Goal: Task Accomplishment & Management: Use online tool/utility

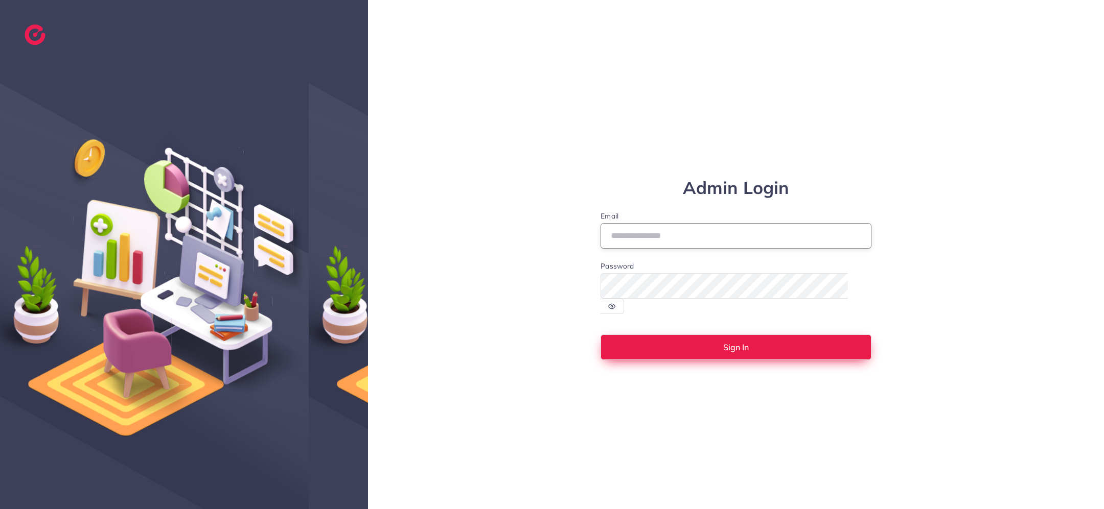
type input "**********"
click at [762, 340] on button "Sign In" at bounding box center [735, 348] width 271 height 26
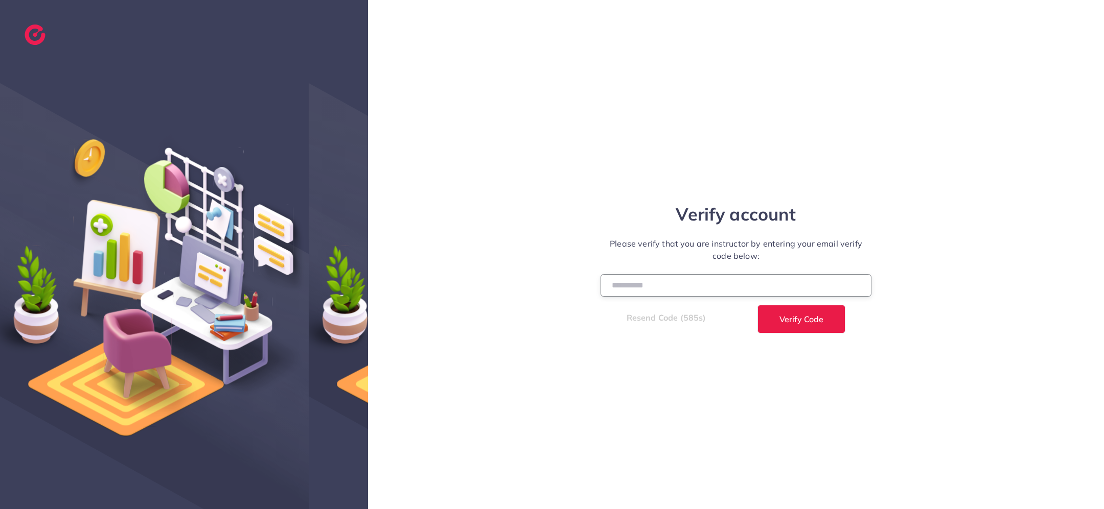
click at [768, 286] on input "number" at bounding box center [735, 285] width 271 height 22
type input "******"
click at [757, 305] on button "Verify Code" at bounding box center [801, 319] width 88 height 29
select select "*"
select select "****"
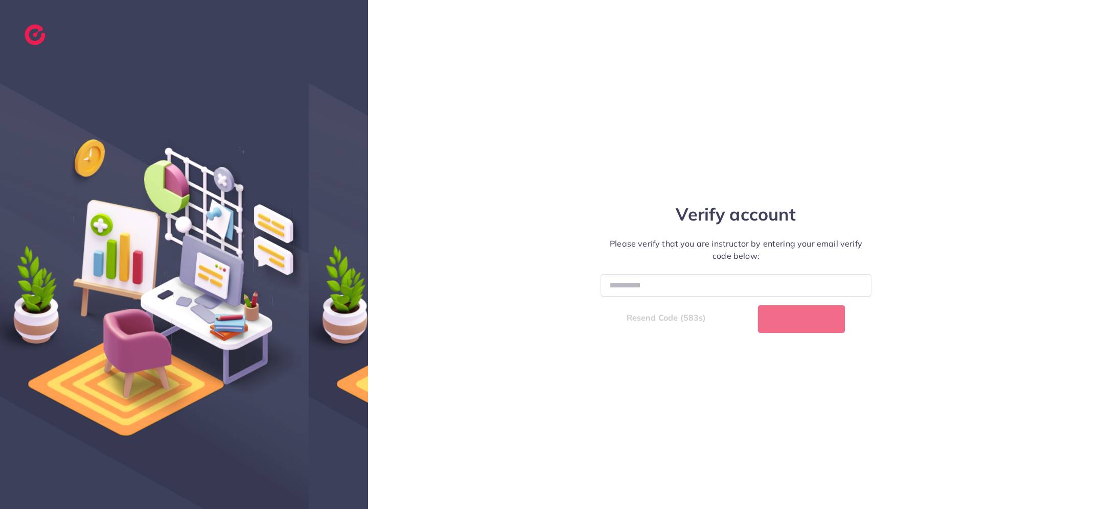
select select "*"
select select "****"
select select "*"
select select "****"
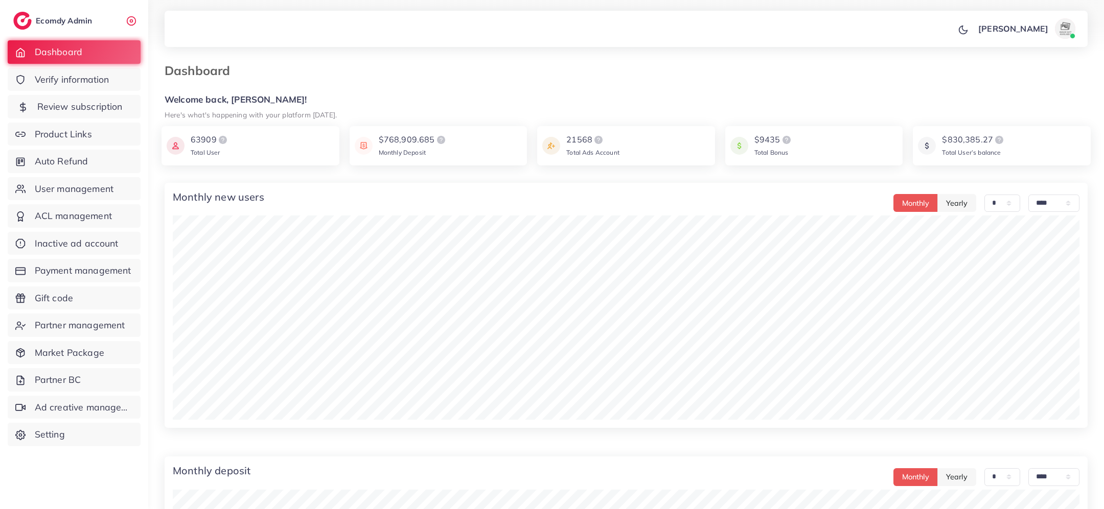
click at [66, 110] on span "Review subscription" at bounding box center [79, 106] width 85 height 13
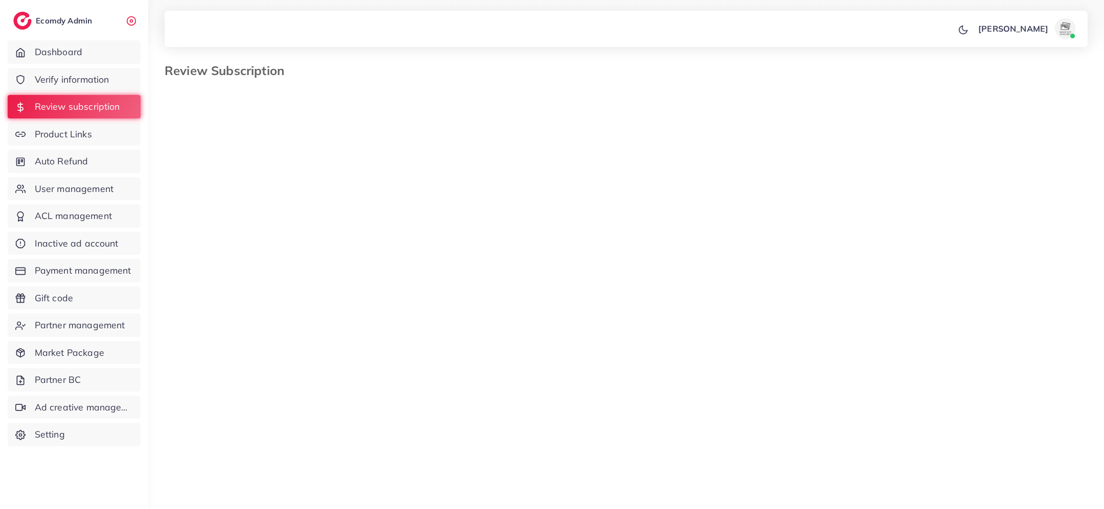
select select "*******"
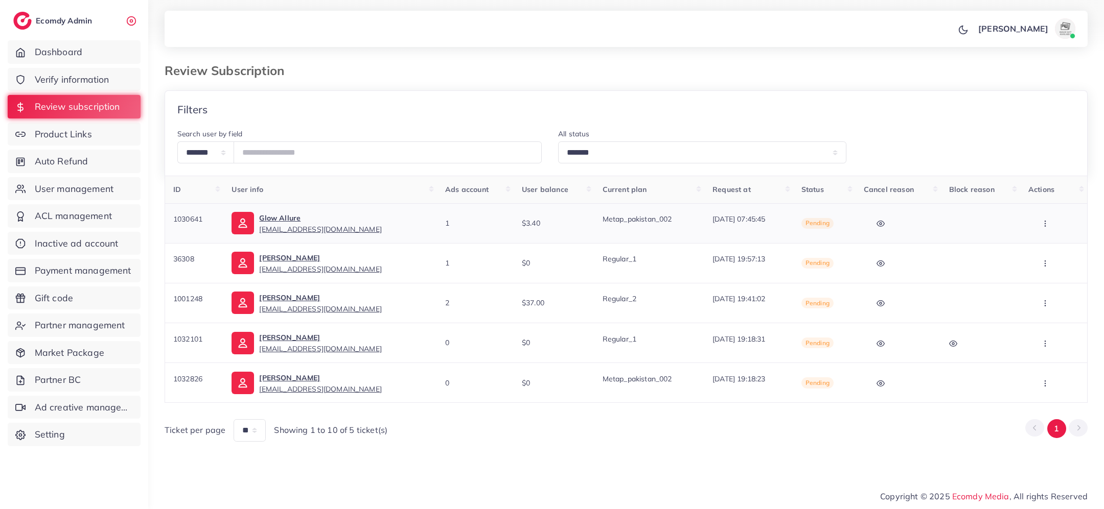
click at [1044, 222] on icon "button" at bounding box center [1045, 224] width 8 height 8
click at [1044, 276] on link "Skip" at bounding box center [1042, 277] width 81 height 22
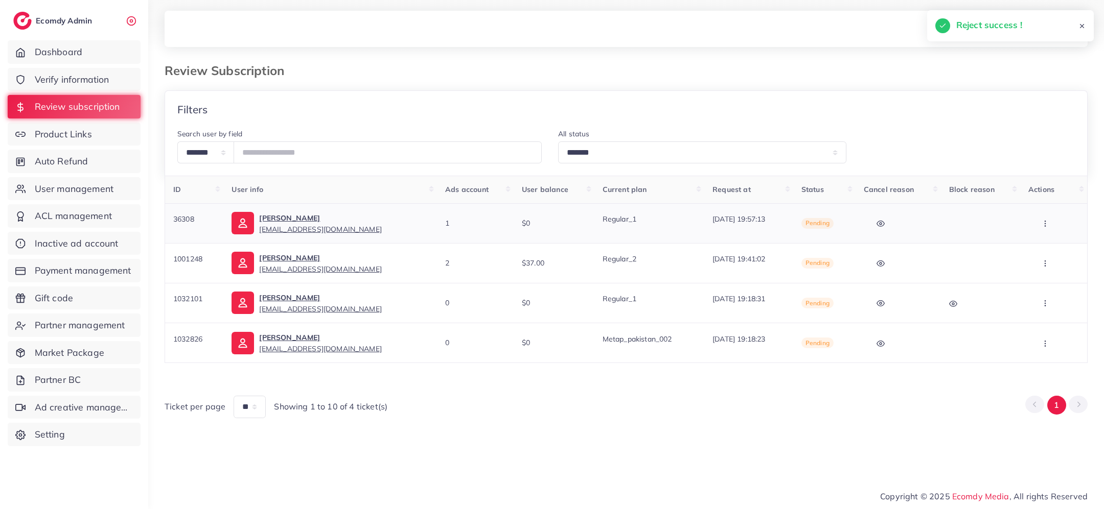
click at [1046, 223] on icon "button" at bounding box center [1045, 224] width 8 height 8
click at [1044, 271] on link "Skip" at bounding box center [1042, 277] width 81 height 22
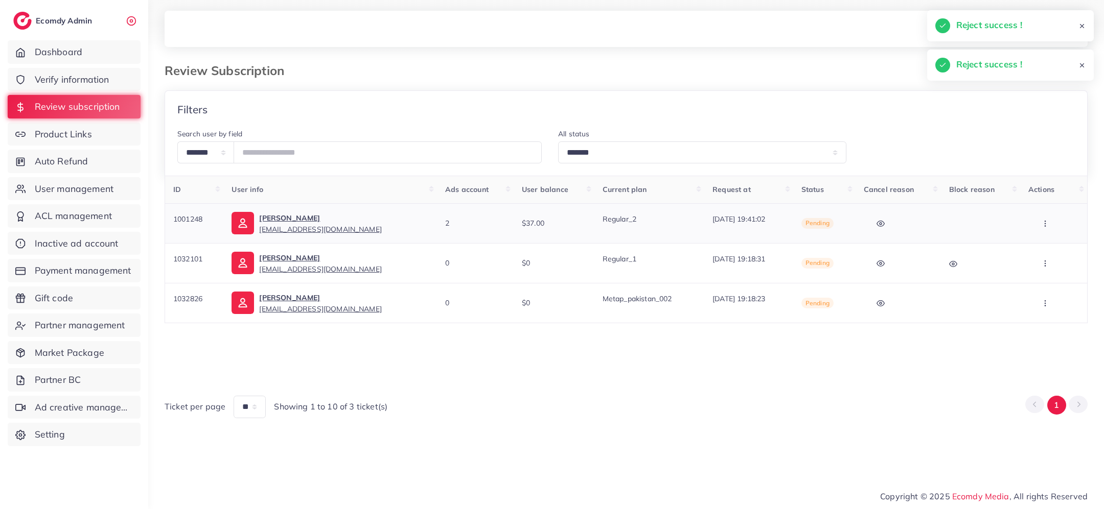
click at [1047, 220] on icon "button" at bounding box center [1045, 224] width 8 height 8
click at [1045, 270] on link "Skip" at bounding box center [1042, 277] width 81 height 22
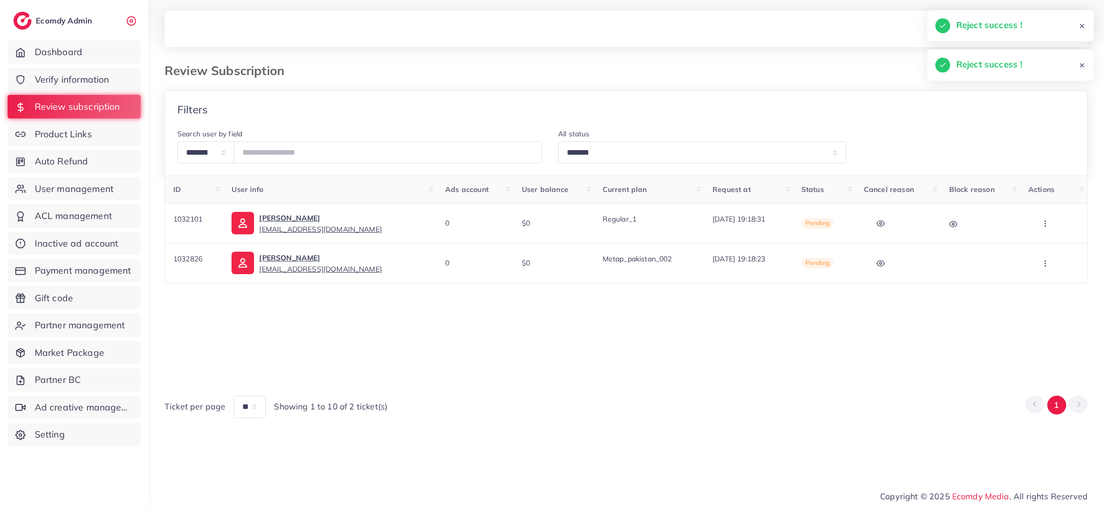
click at [1048, 228] on button "button" at bounding box center [1046, 223] width 36 height 23
click at [1048, 254] on span "Approve" at bounding box center [1041, 254] width 34 height 10
click at [1048, 228] on button "button" at bounding box center [1046, 223] width 36 height 23
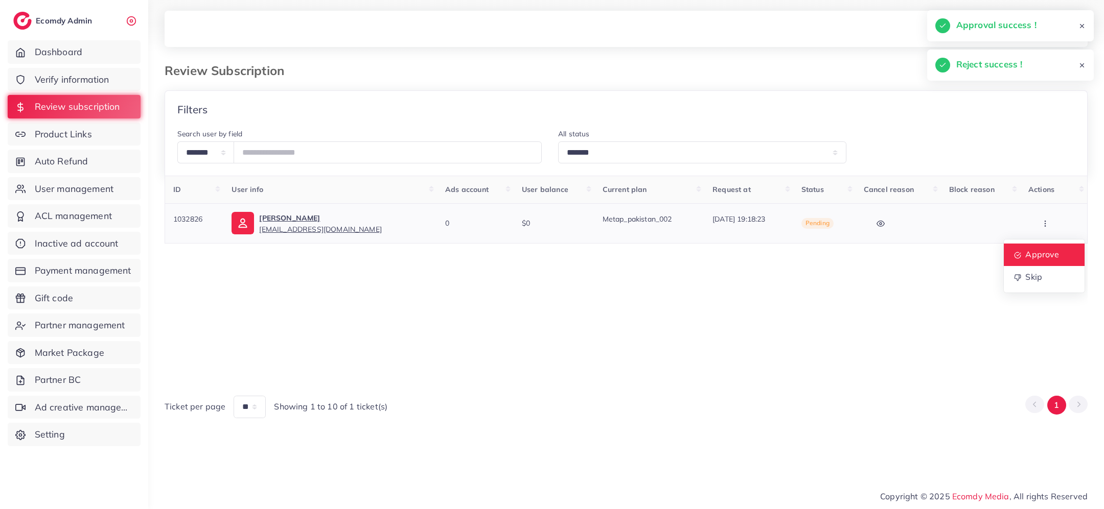
click at [1048, 253] on span "Approve" at bounding box center [1042, 254] width 34 height 10
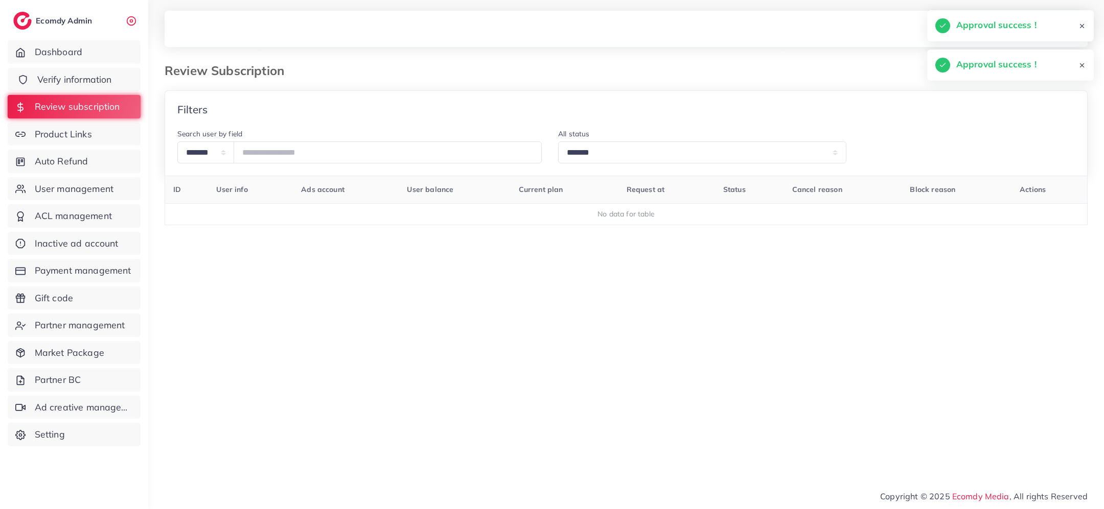
click at [91, 75] on span "Verify information" at bounding box center [74, 79] width 75 height 13
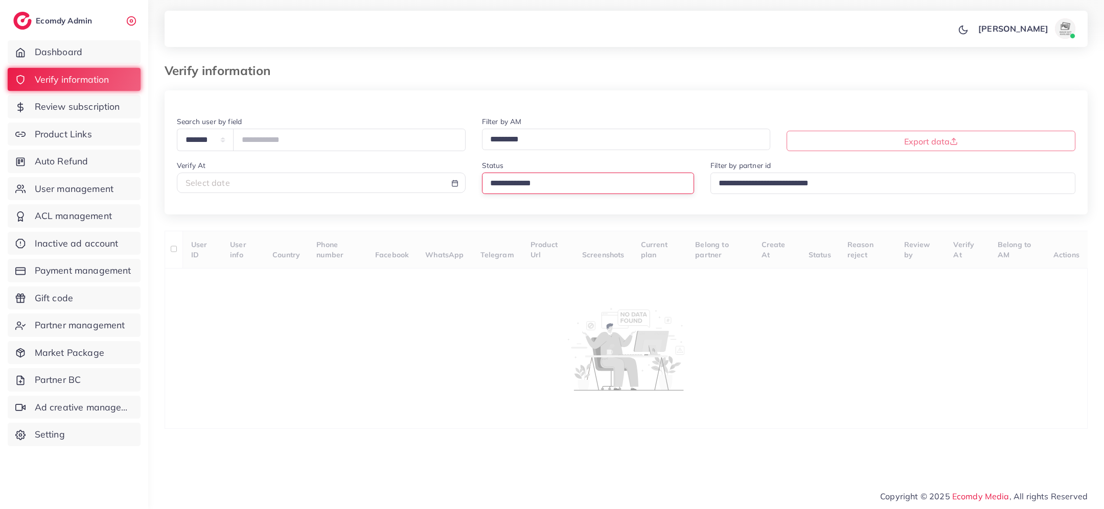
click at [544, 186] on input "Search for option" at bounding box center [583, 184] width 195 height 16
click at [529, 247] on div "**********" at bounding box center [626, 259] width 923 height 339
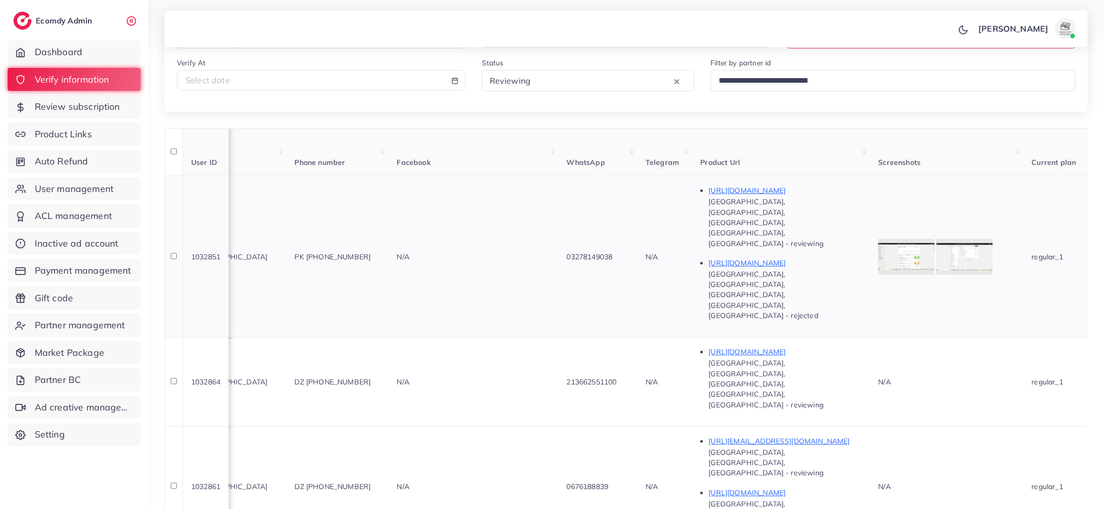
scroll to position [0, 177]
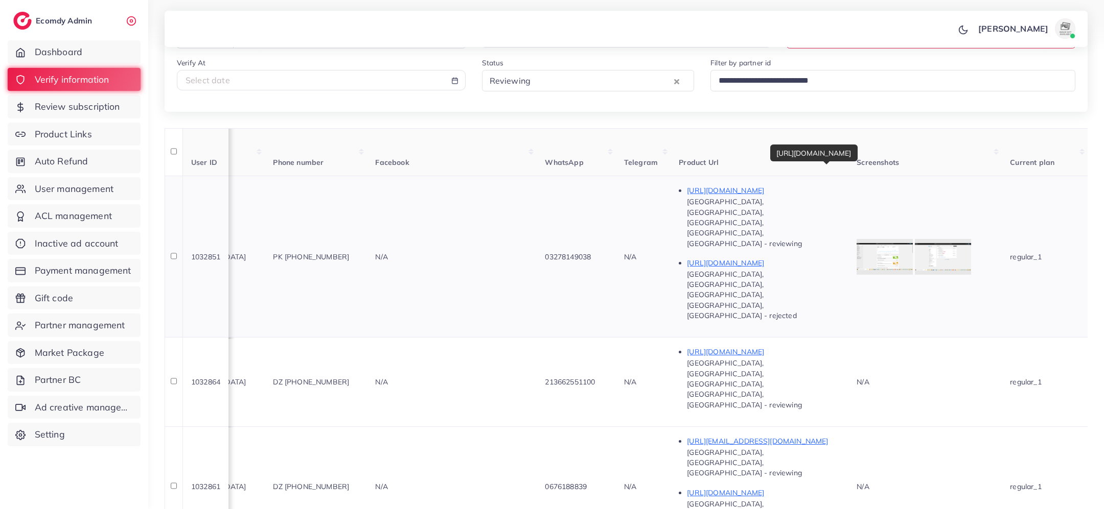
click at [836, 193] on p "https://time2buy.store/products/indoor-sensing-usb-charging-wall-lamp" at bounding box center [763, 190] width 153 height 12
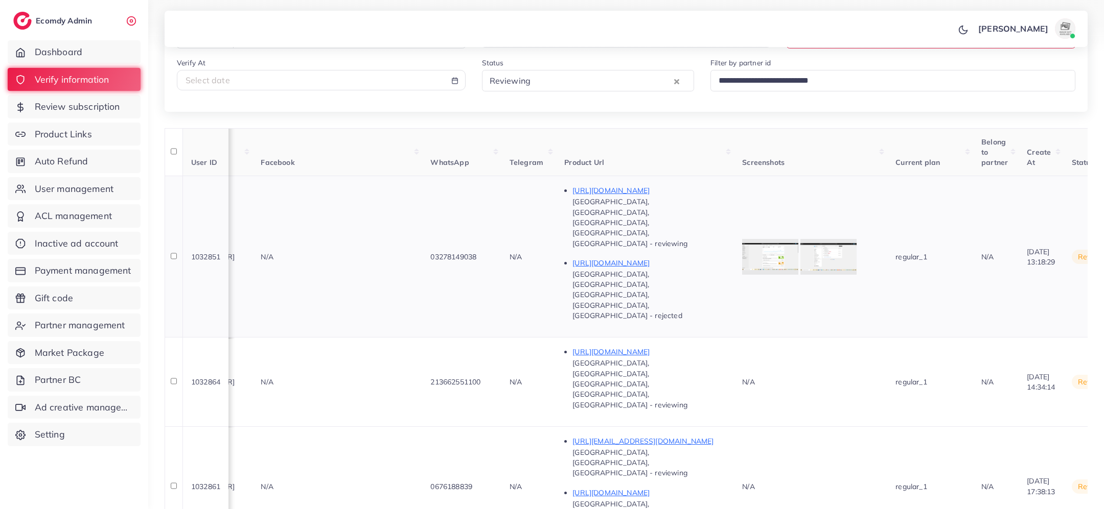
scroll to position [0, 643]
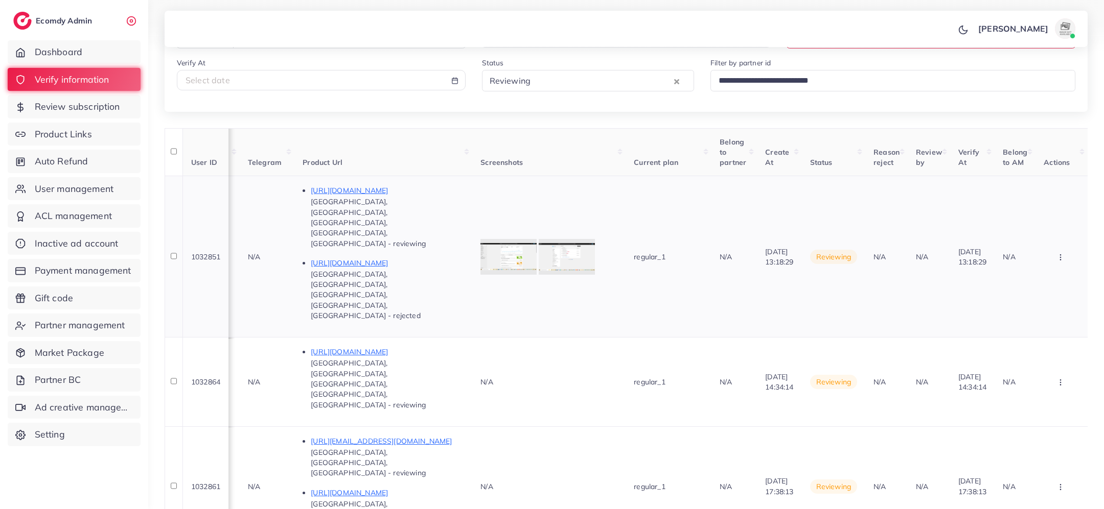
click at [1057, 253] on icon "button" at bounding box center [1060, 257] width 8 height 8
click at [1054, 277] on link "Approve" at bounding box center [1043, 288] width 81 height 22
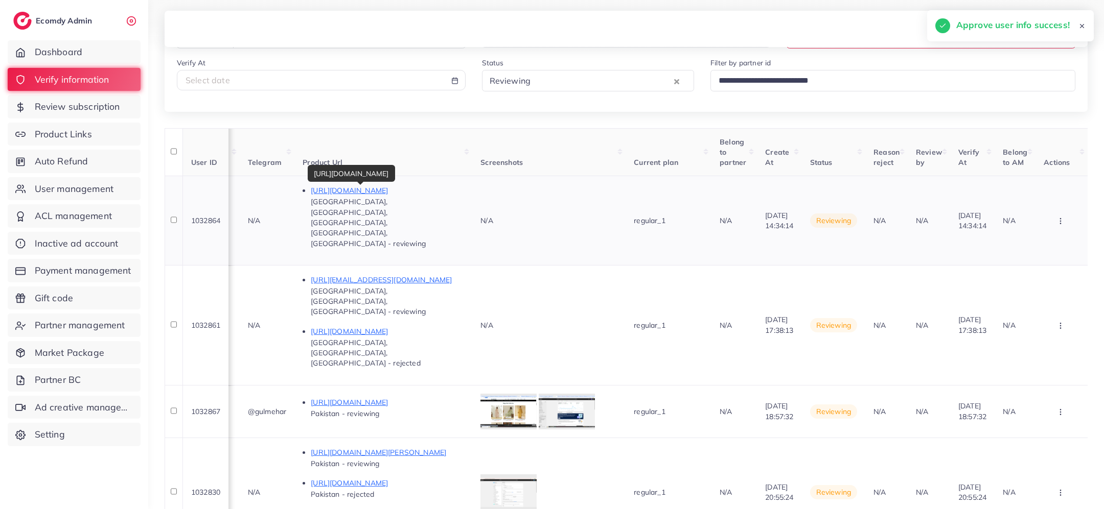
click at [338, 188] on p "https://albaba.foorweb.store/" at bounding box center [387, 190] width 153 height 12
click at [1063, 217] on icon "button" at bounding box center [1060, 221] width 8 height 8
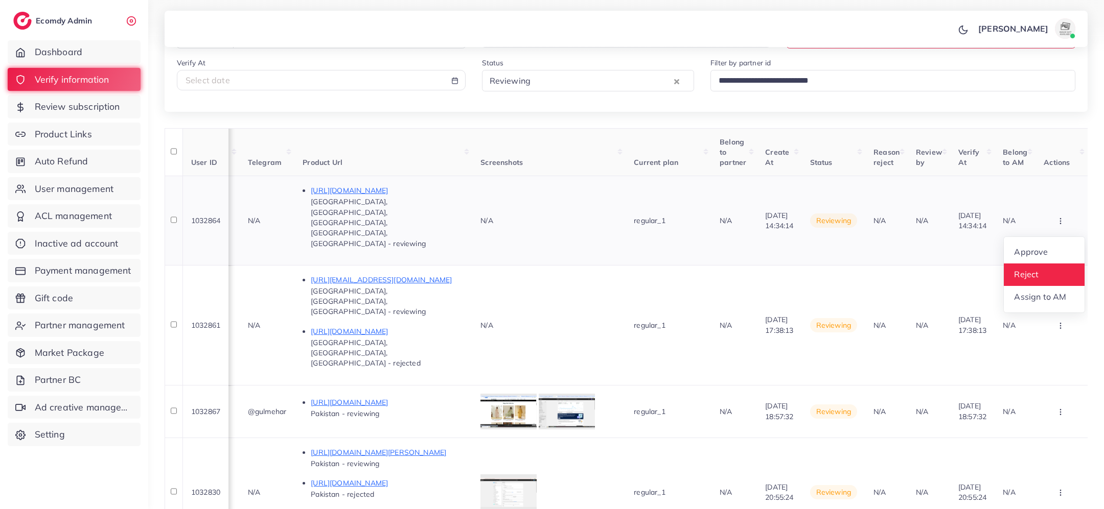
click at [1043, 264] on link "Reject" at bounding box center [1043, 275] width 81 height 22
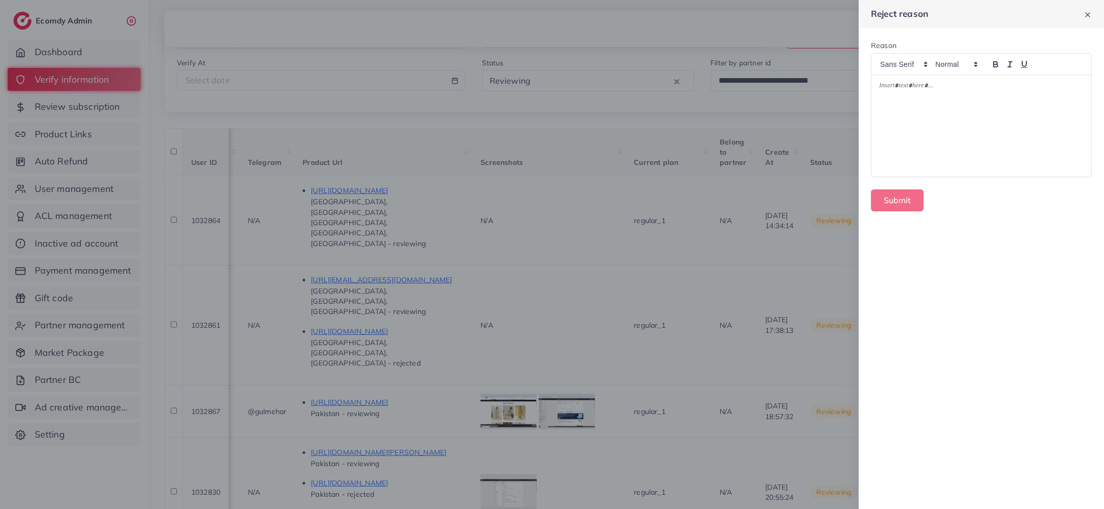
click at [978, 143] on div at bounding box center [981, 126] width 220 height 102
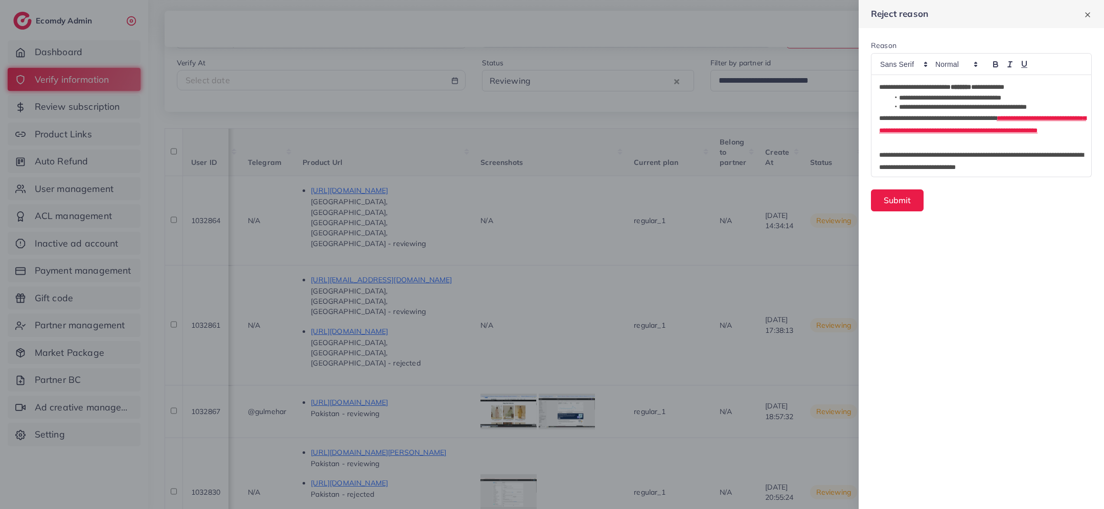
scroll to position [7, 0]
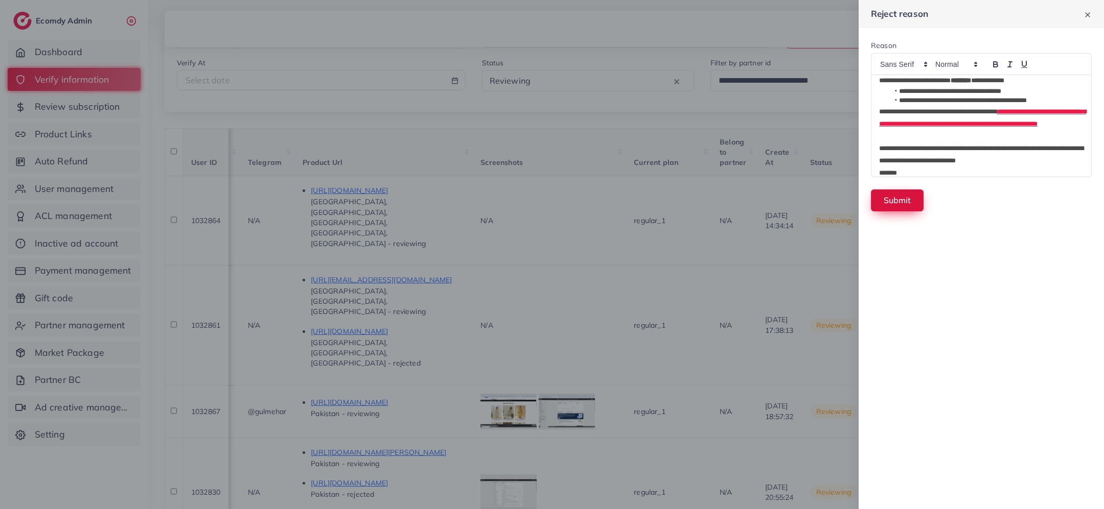
click at [912, 203] on button "Submit" at bounding box center [897, 201] width 53 height 22
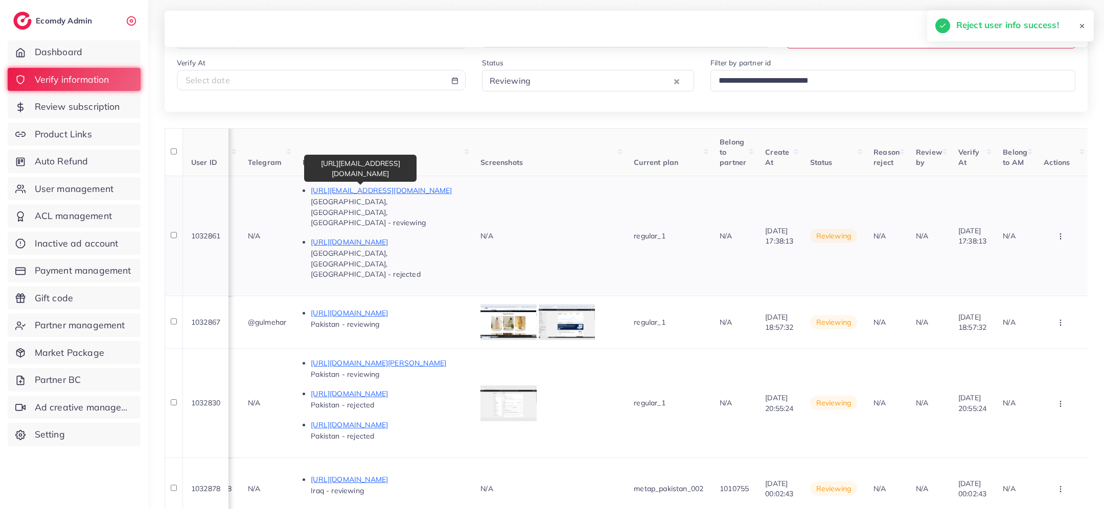
click at [366, 191] on p "https://www.tiktok.com/@tinou298?_t=ZS-8zgsjQoC7k7&_r=1" at bounding box center [387, 190] width 153 height 12
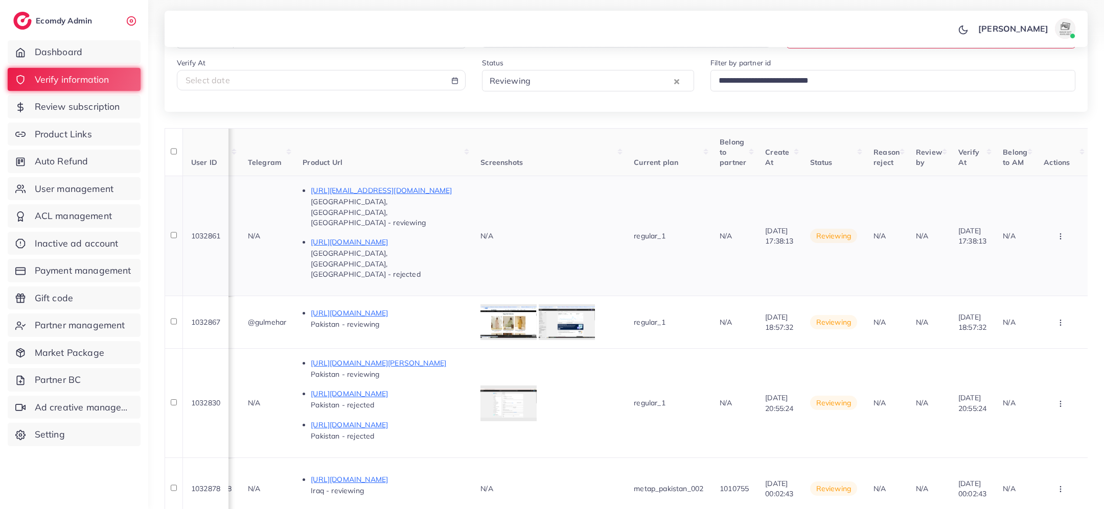
click at [1061, 225] on button "button" at bounding box center [1061, 236] width 36 height 23
click at [1042, 279] on link "Reject" at bounding box center [1043, 290] width 81 height 22
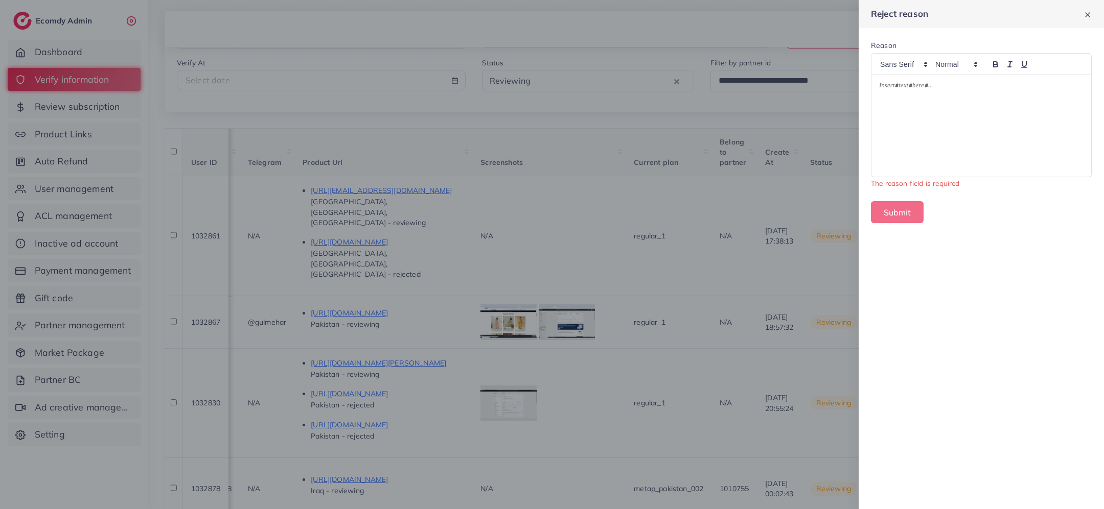
click at [995, 132] on div at bounding box center [981, 126] width 220 height 102
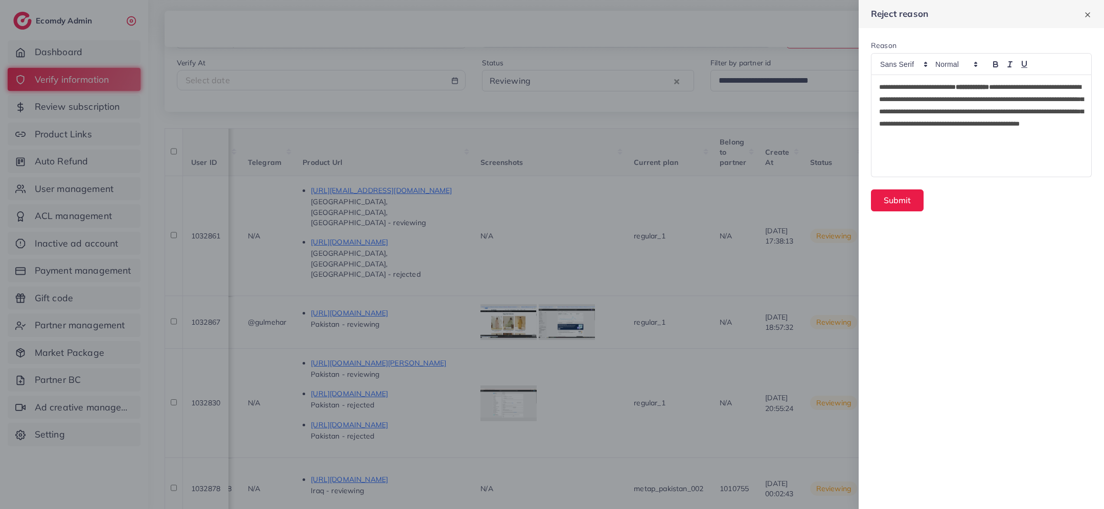
scroll to position [0, 0]
click at [897, 202] on button "Submit" at bounding box center [897, 201] width 53 height 22
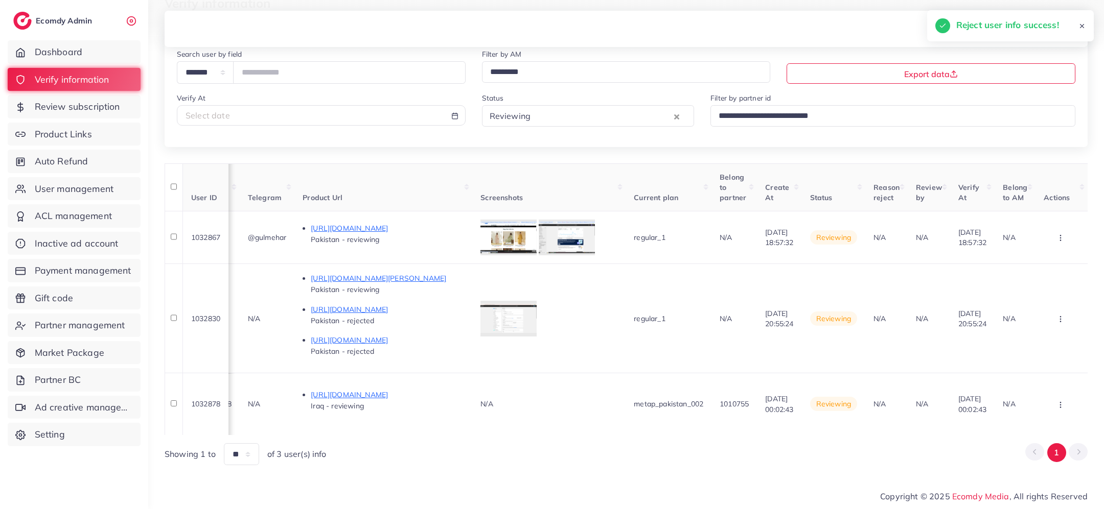
scroll to position [52, 0]
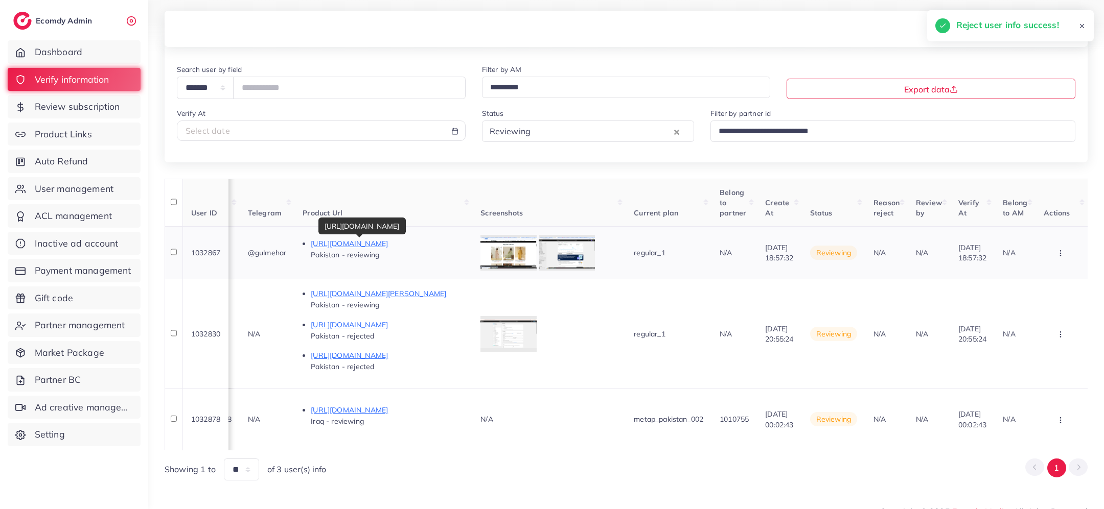
click at [322, 242] on p "https://gulmehar.com/" at bounding box center [387, 244] width 153 height 12
click at [490, 259] on div at bounding box center [508, 253] width 56 height 36
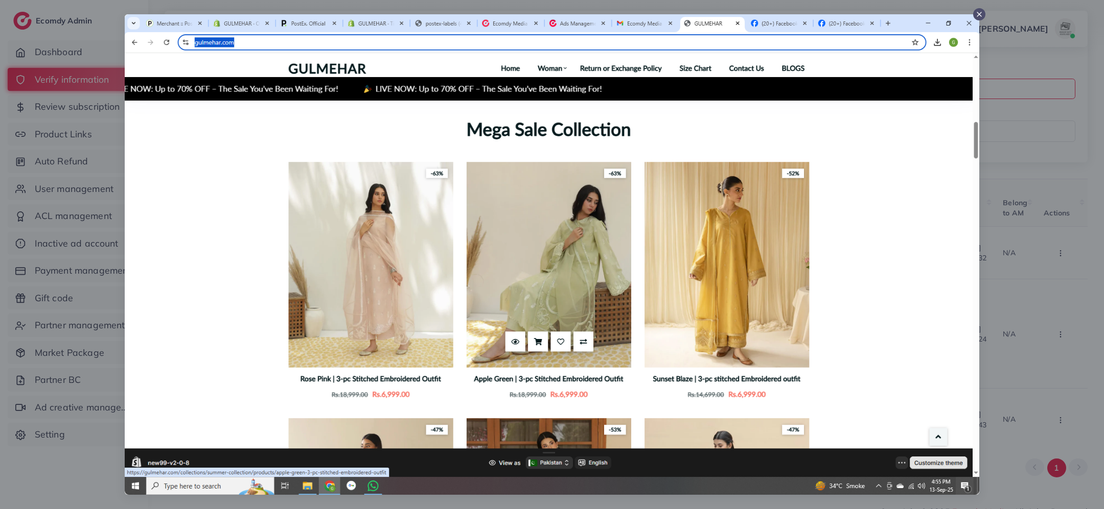
click at [979, 12] on icon at bounding box center [979, 14] width 8 height 8
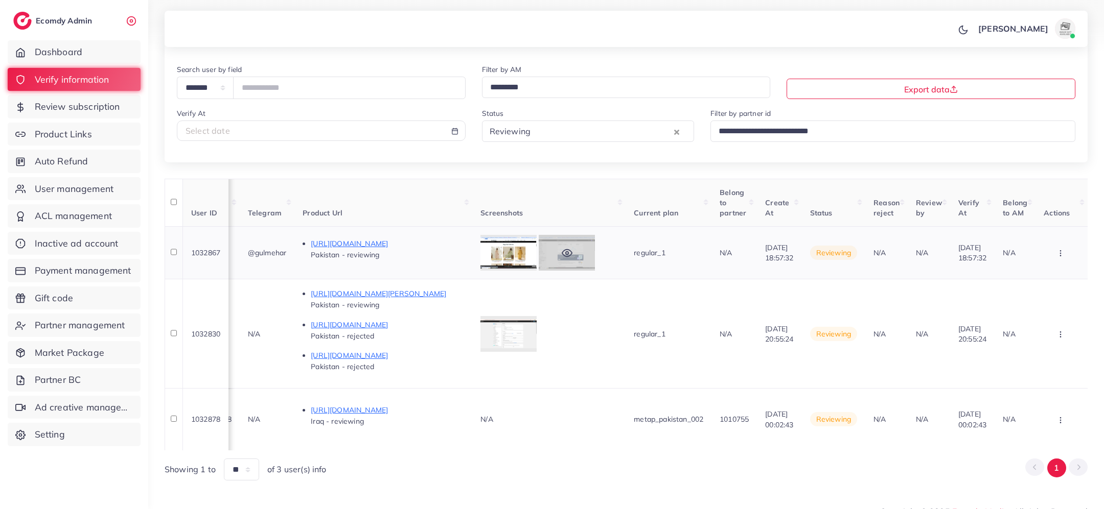
click at [545, 252] on div at bounding box center [567, 253] width 56 height 36
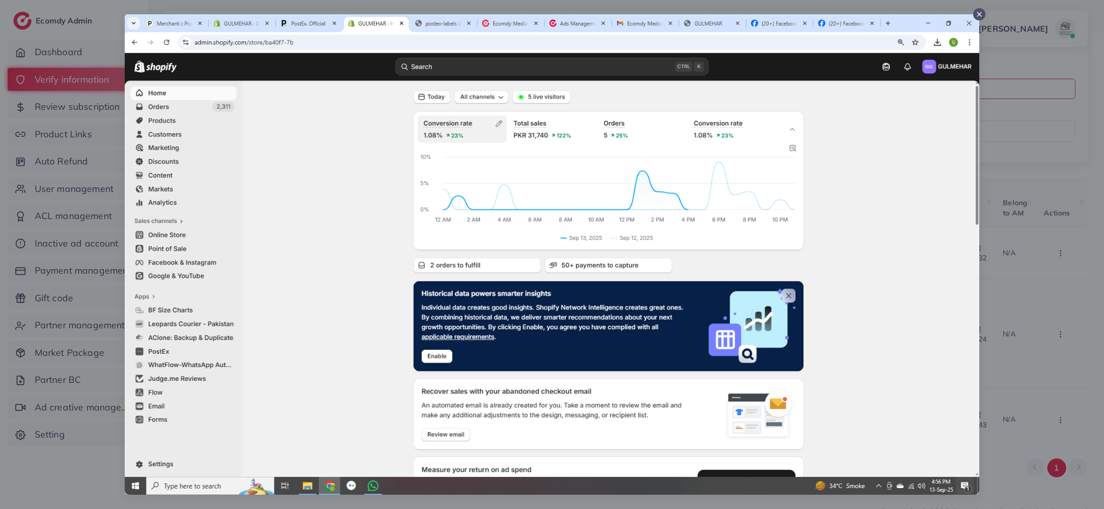
click at [980, 13] on line at bounding box center [979, 14] width 4 height 4
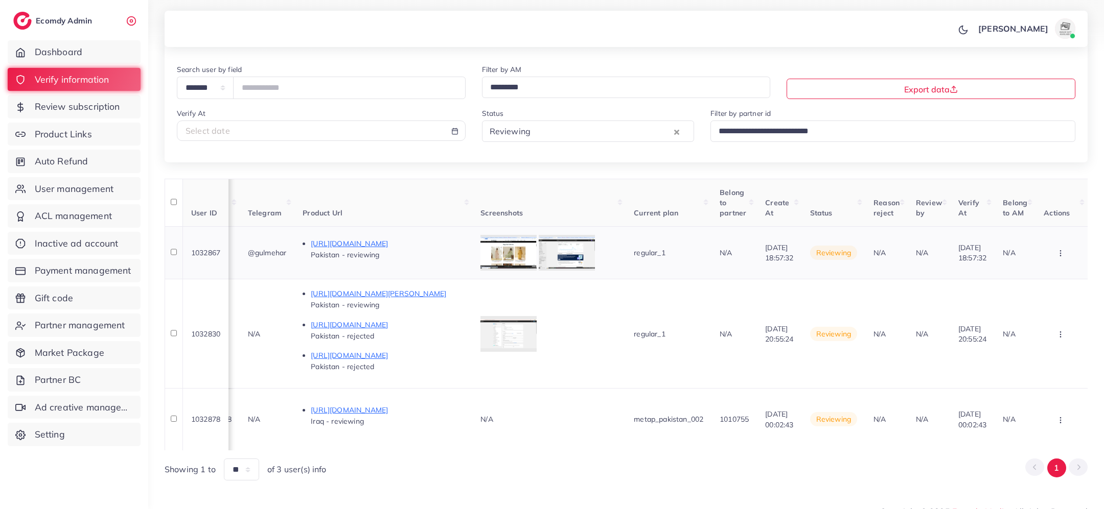
click at [1064, 249] on button "button" at bounding box center [1061, 253] width 36 height 23
click at [1049, 281] on link "Approve" at bounding box center [1043, 284] width 81 height 22
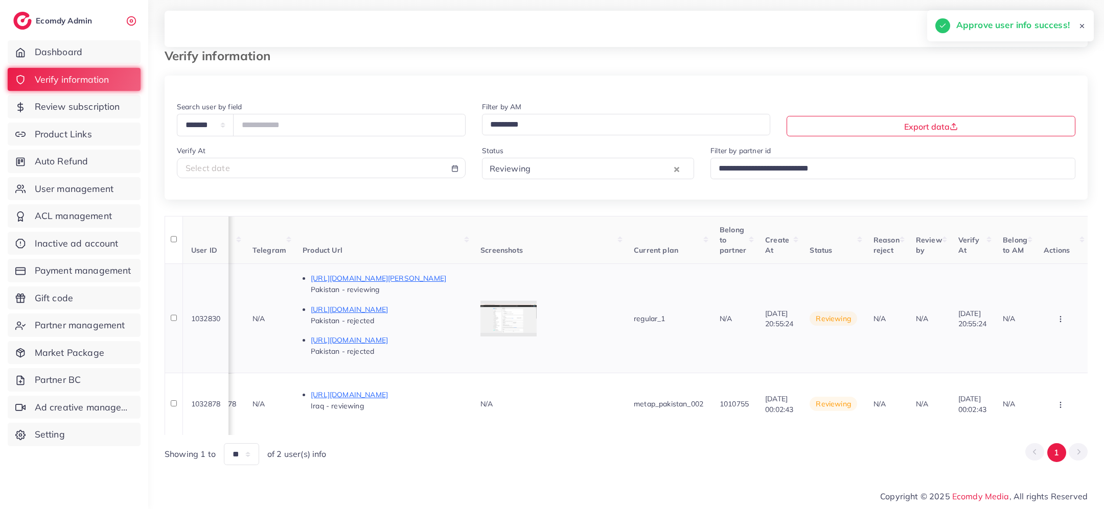
scroll to position [0, 0]
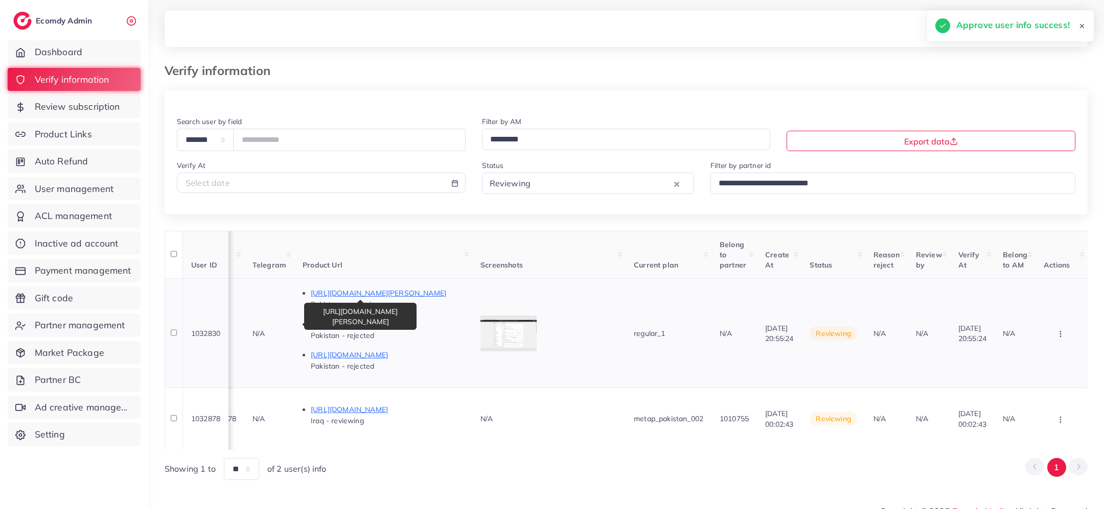
click at [395, 293] on p "https://binzayed.store/products/4-season-special-al-karam-cotton-2?pr_prod_stra…" at bounding box center [387, 293] width 153 height 12
click at [1061, 330] on icon "button" at bounding box center [1060, 334] width 8 height 8
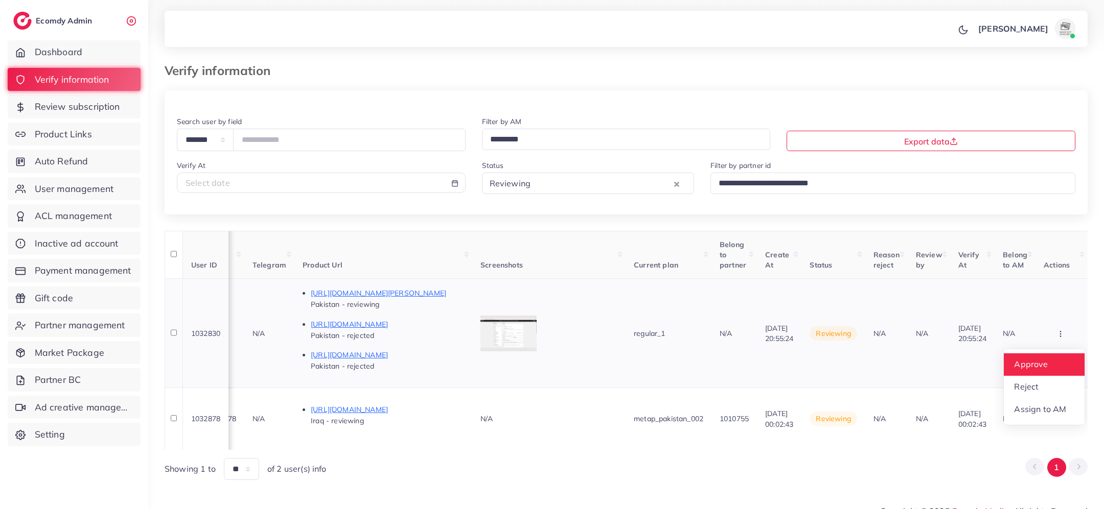
click at [1056, 361] on link "Approve" at bounding box center [1043, 365] width 81 height 22
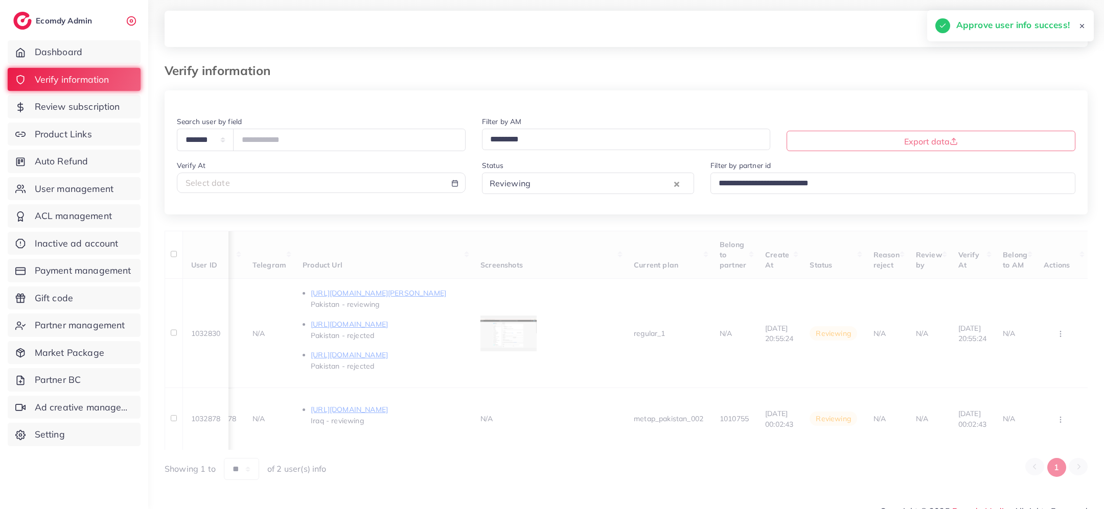
scroll to position [0, 610]
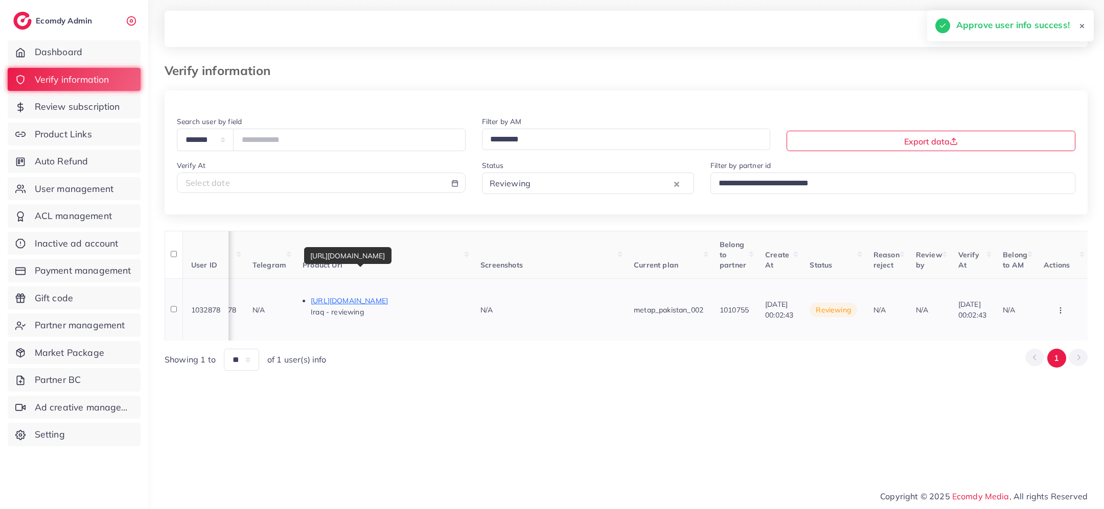
click at [390, 295] on p "https://www.tiktok.com/@jumana_altaa?_t=ZS-8zhL0pCvjPu&_r=1" at bounding box center [387, 301] width 153 height 12
click at [1061, 307] on icon "button" at bounding box center [1060, 311] width 8 height 8
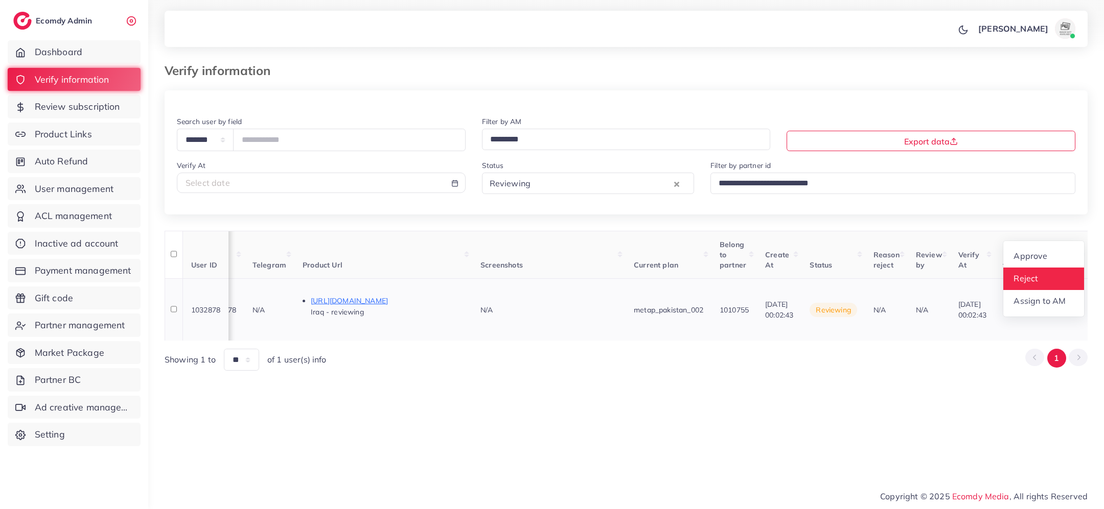
click at [1050, 275] on link "Reject" at bounding box center [1043, 279] width 81 height 22
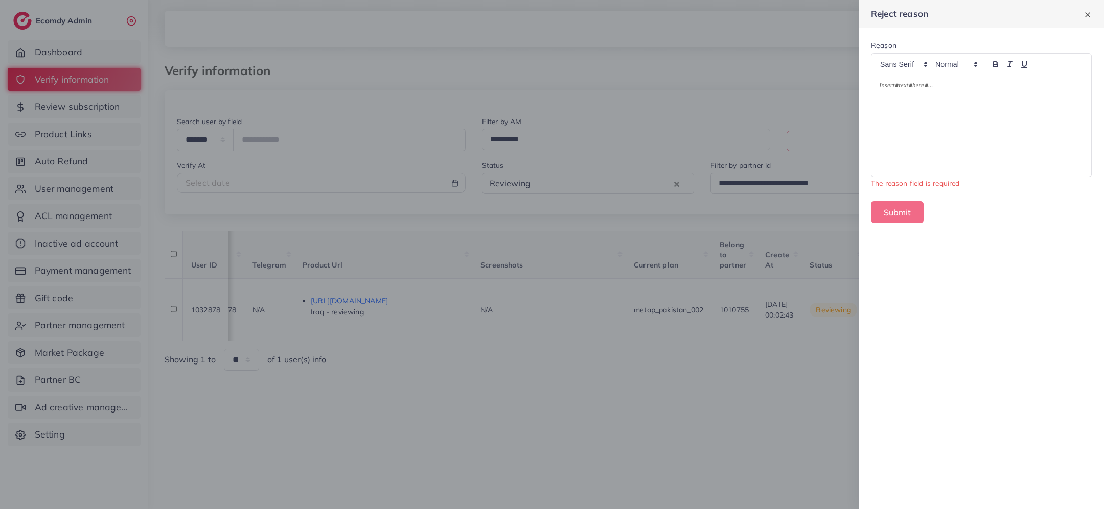
click at [1002, 140] on div at bounding box center [981, 126] width 220 height 102
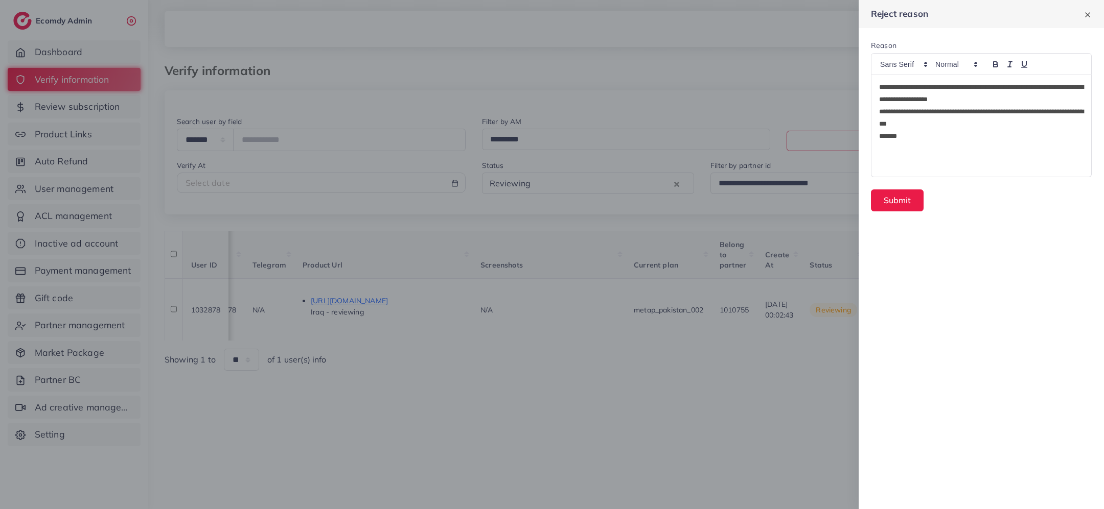
click at [1003, 99] on p "**********" at bounding box center [981, 93] width 205 height 25
click at [898, 195] on button "Submit" at bounding box center [897, 201] width 53 height 22
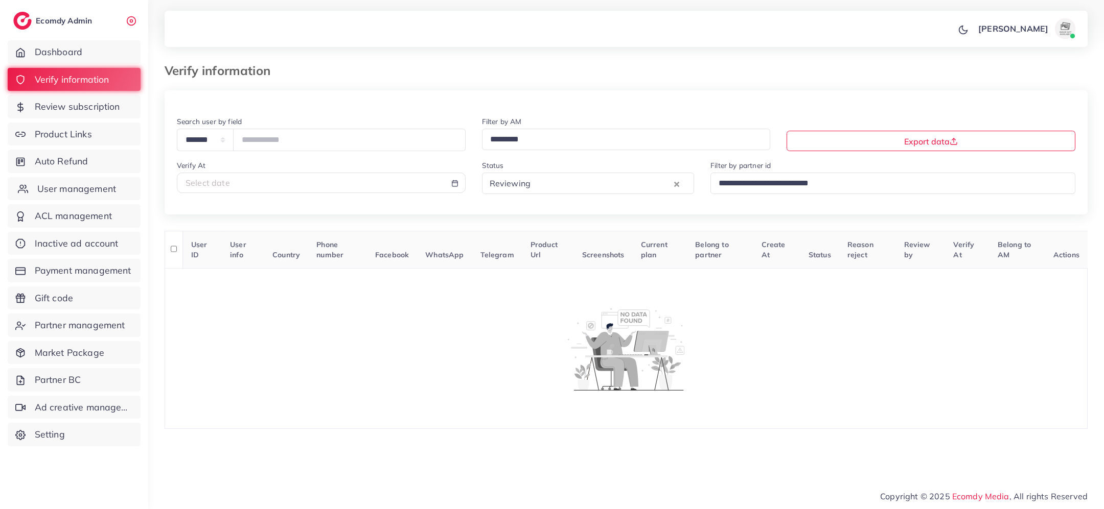
click at [98, 185] on span "User management" at bounding box center [76, 188] width 79 height 13
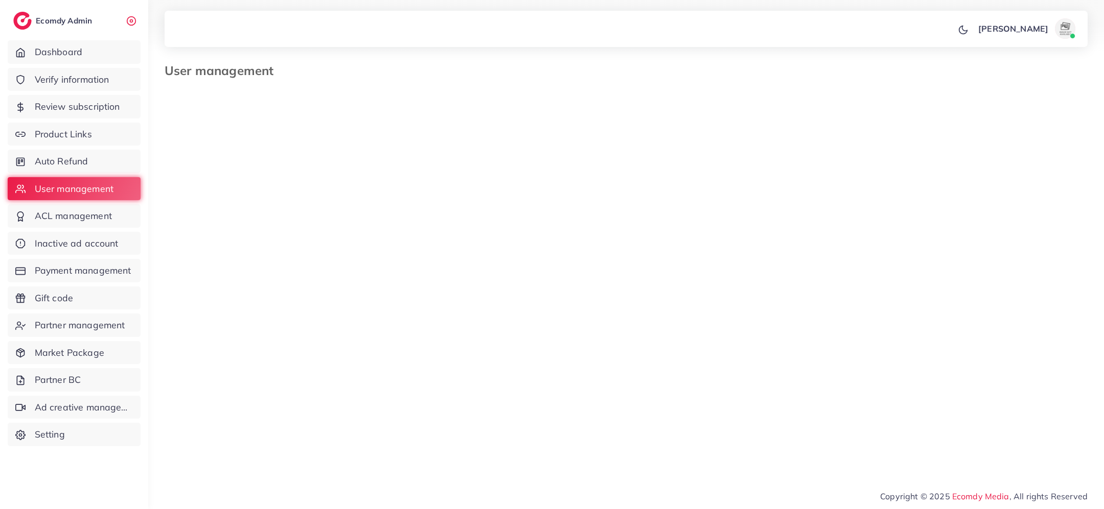
select select "*"
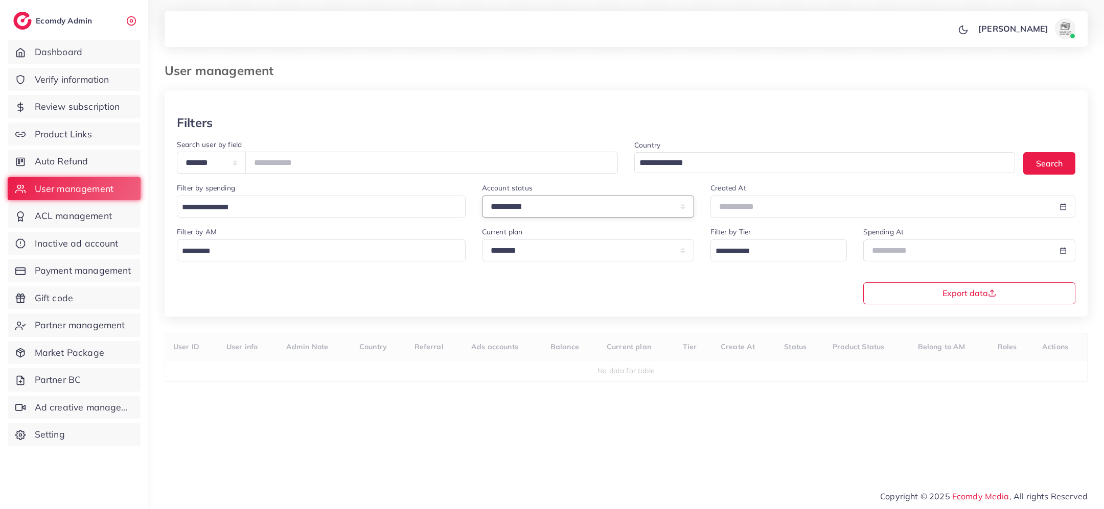
click at [594, 214] on select "**********" at bounding box center [588, 207] width 213 height 22
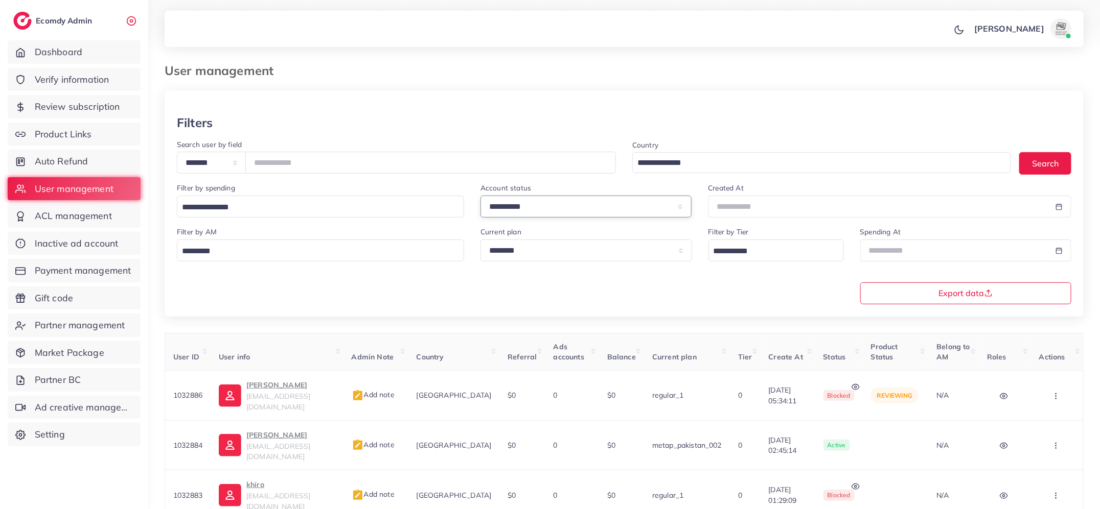
select select "*******"
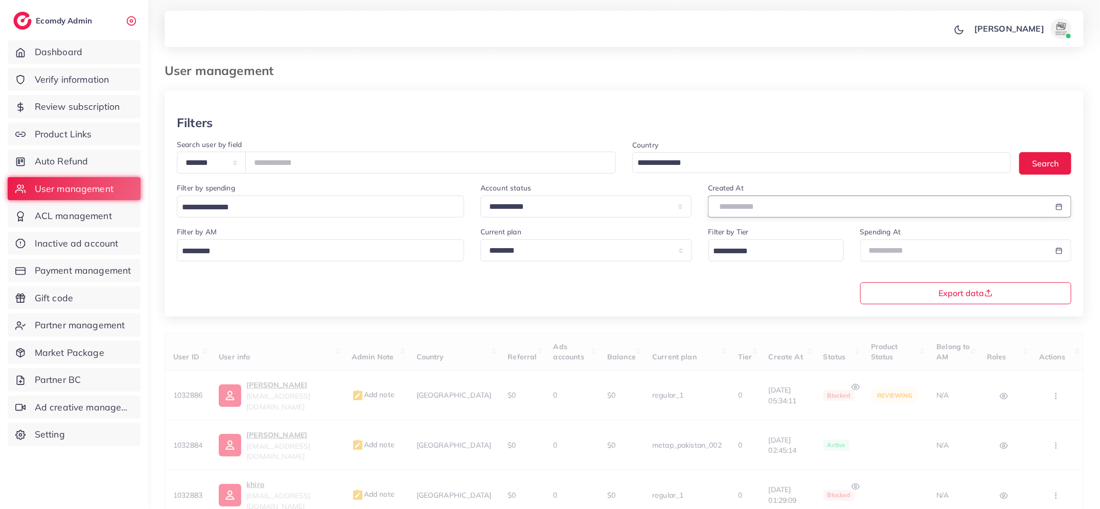
click at [728, 212] on body "**********" at bounding box center [550, 254] width 1100 height 509
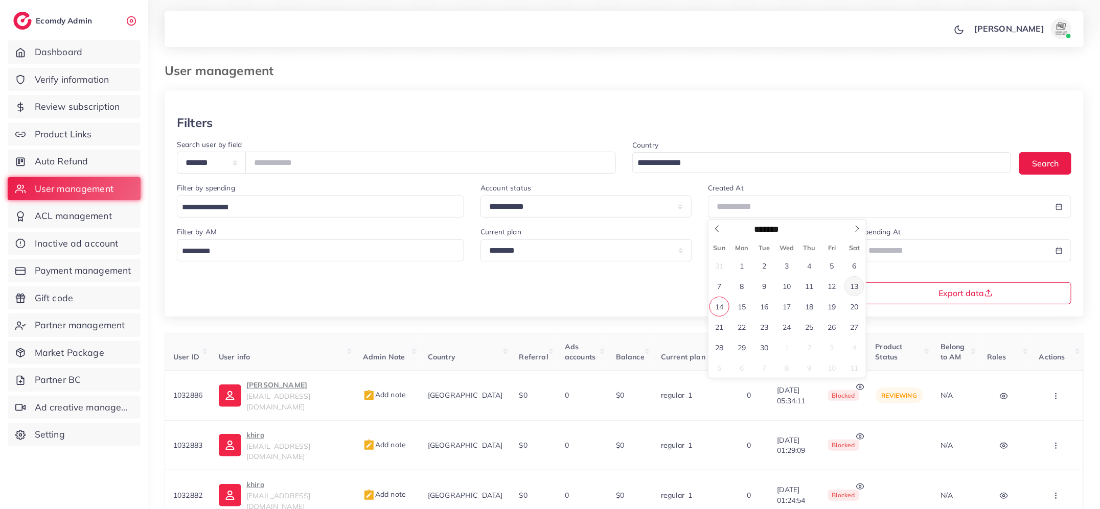
click at [860, 283] on span "13" at bounding box center [854, 286] width 20 height 20
click at [726, 304] on span "14" at bounding box center [719, 307] width 20 height 20
type input "**********"
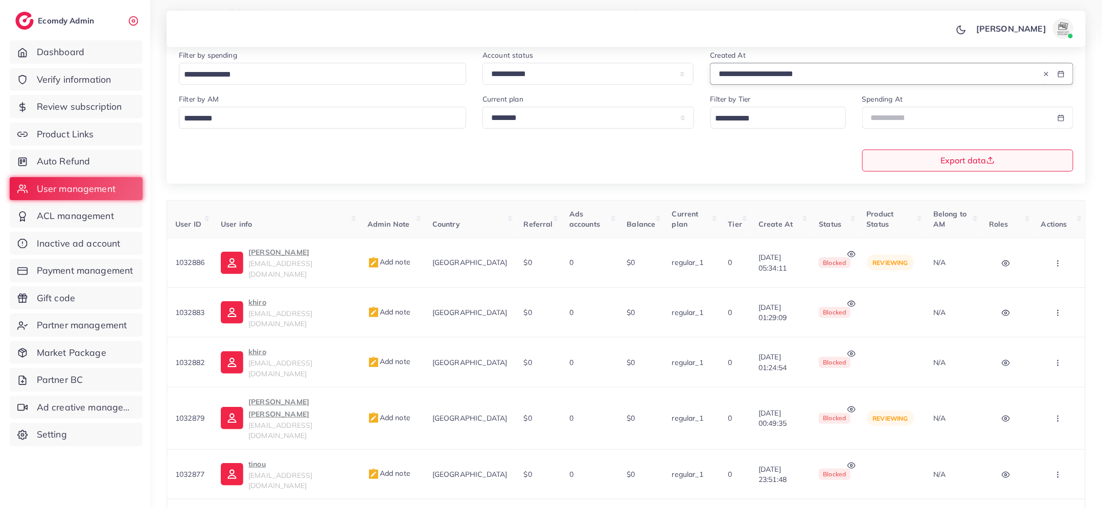
scroll to position [125, 0]
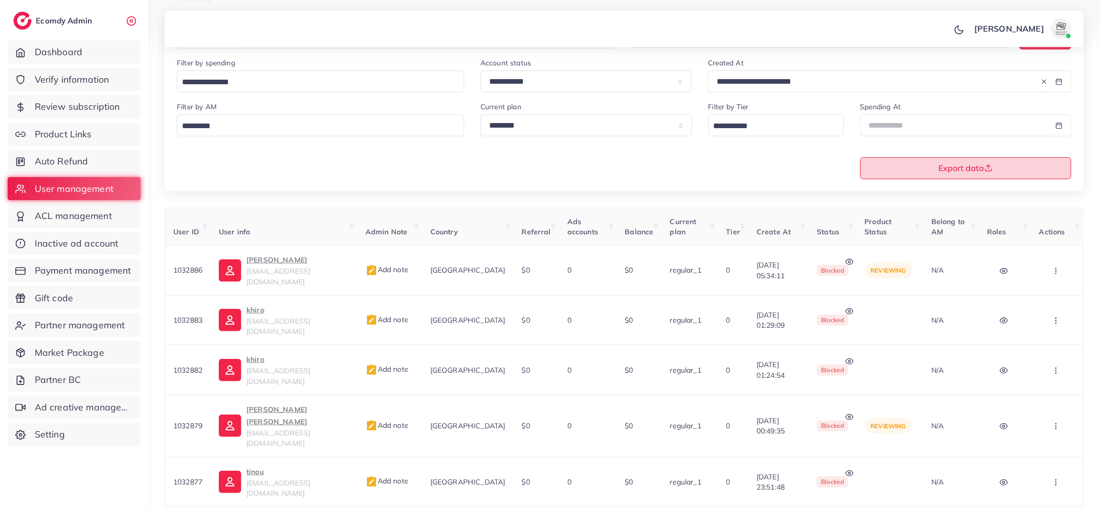
click at [910, 170] on button "Export data" at bounding box center [966, 168] width 212 height 22
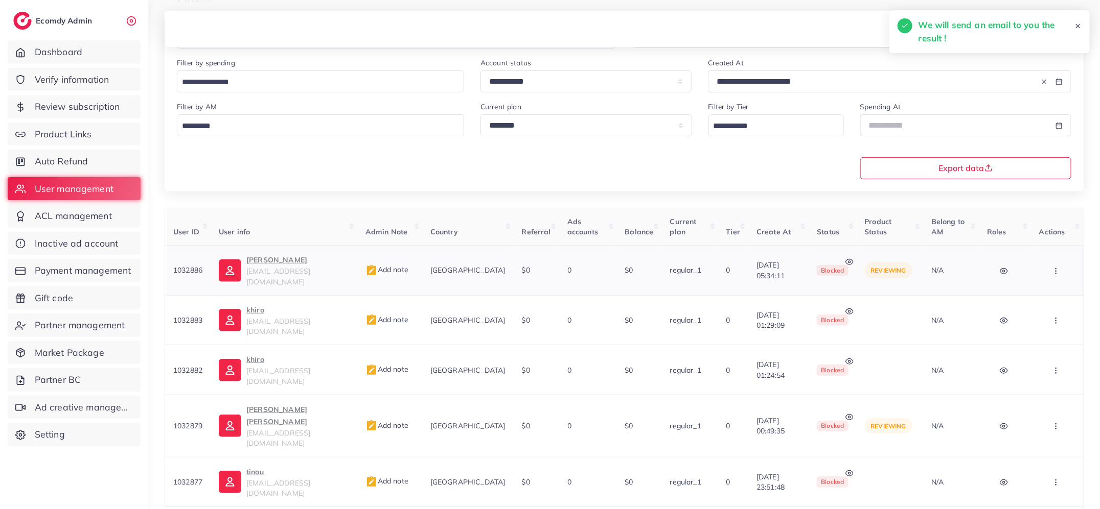
click at [845, 258] on icon at bounding box center [849, 262] width 8 height 8
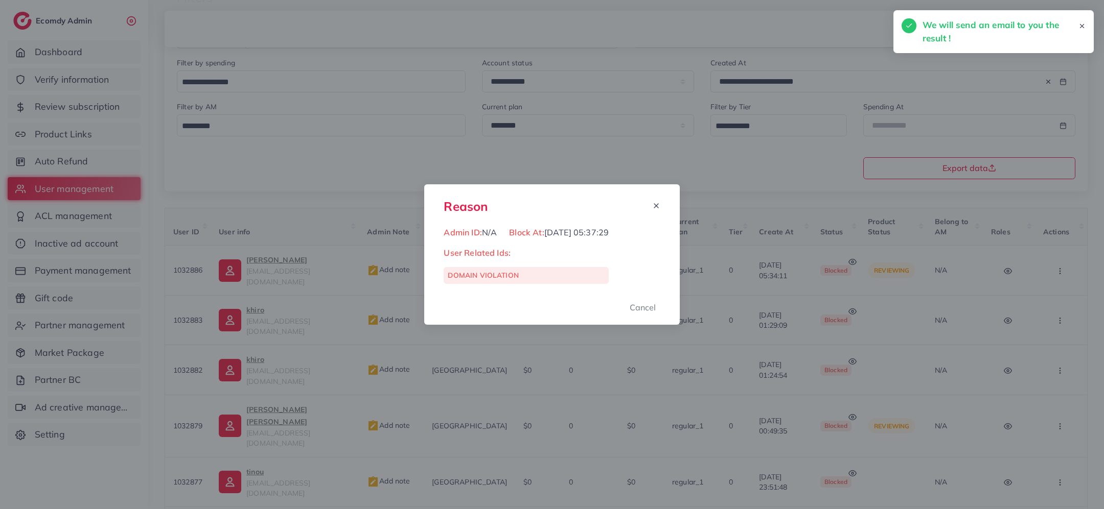
click at [753, 260] on div "Reason Admin ID: N/A Block At: 14/09/2025, 05:37:29 User Related Ids: DOMAIN VI…" at bounding box center [552, 254] width 1104 height 509
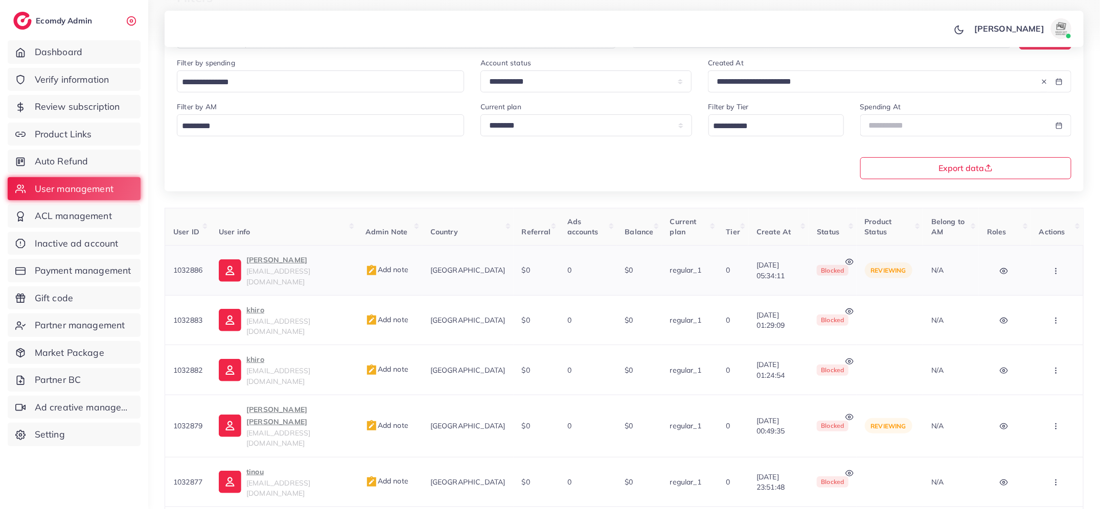
click at [280, 262] on p "m Arslan" at bounding box center [297, 260] width 103 height 12
click at [273, 265] on p "m Arslan" at bounding box center [297, 260] width 103 height 12
click at [391, 268] on span "Add note" at bounding box center [386, 269] width 43 height 9
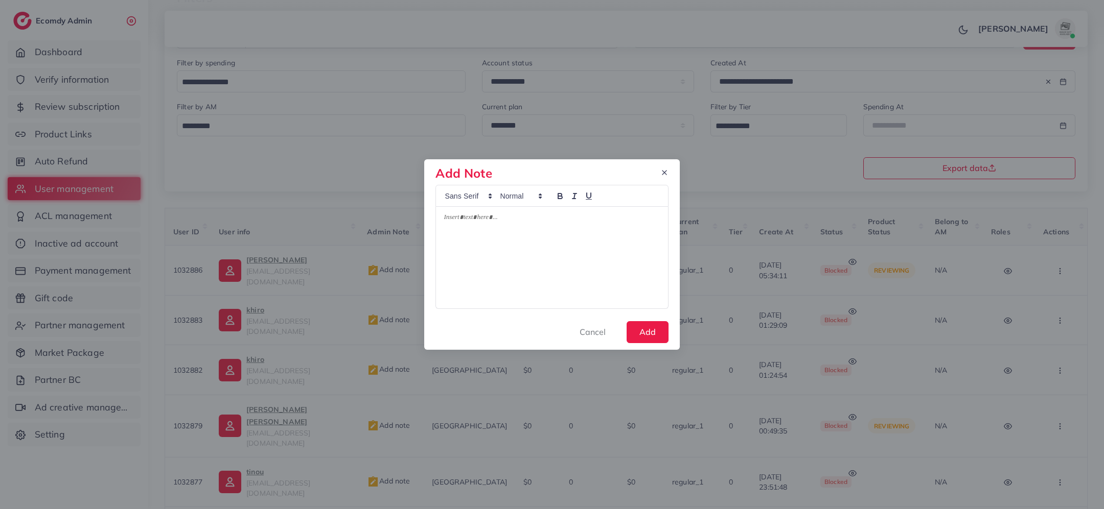
click at [480, 269] on div at bounding box center [551, 258] width 231 height 102
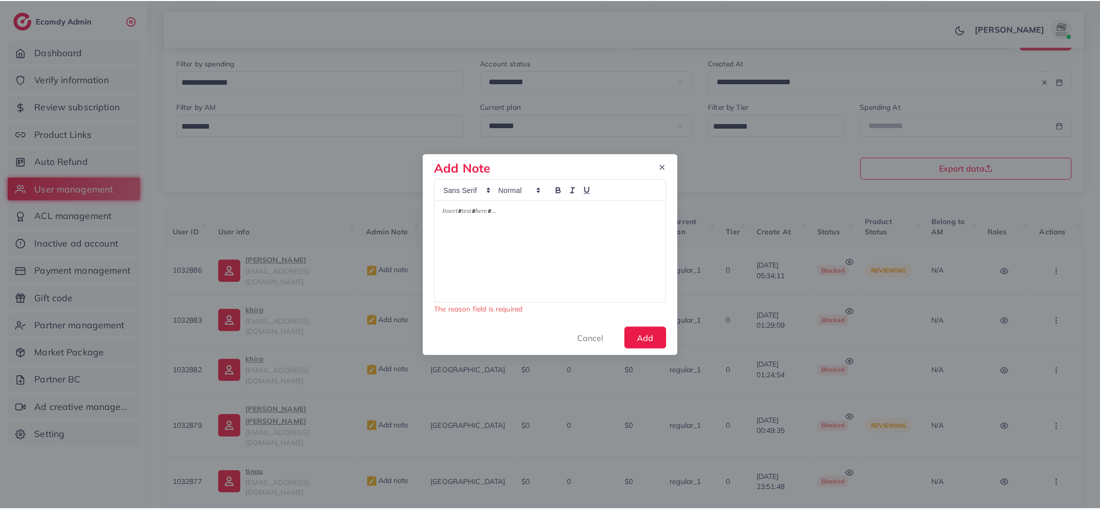
scroll to position [0, 0]
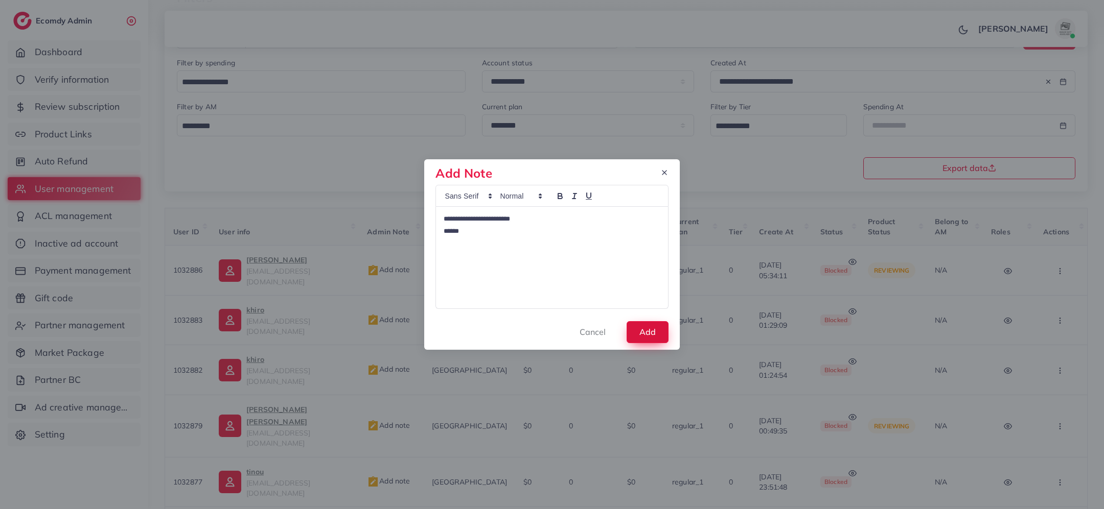
click at [652, 327] on button "Add" at bounding box center [647, 332] width 42 height 22
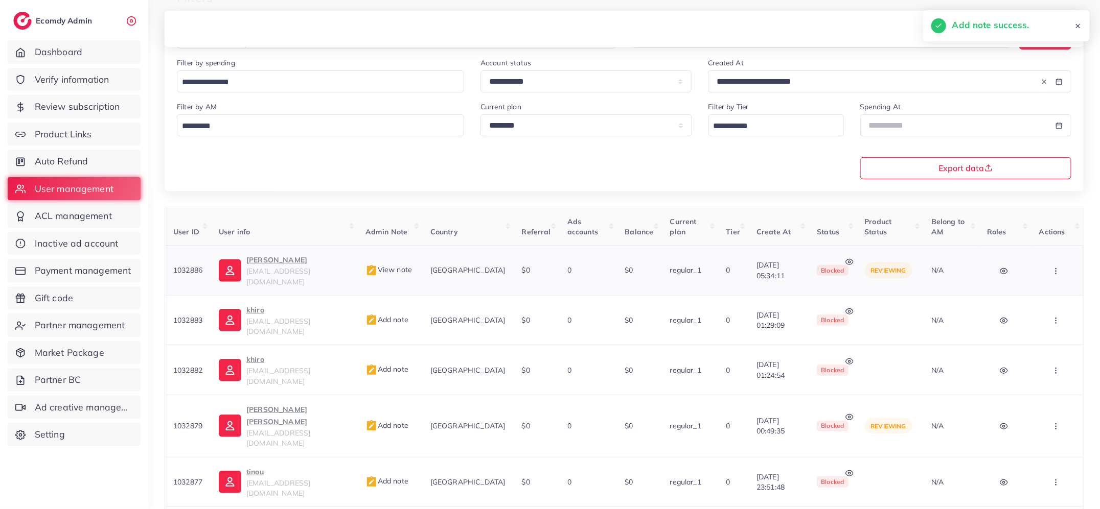
click at [1058, 267] on icon "button" at bounding box center [1055, 271] width 8 height 8
click at [1055, 291] on link "Active" at bounding box center [1036, 302] width 89 height 22
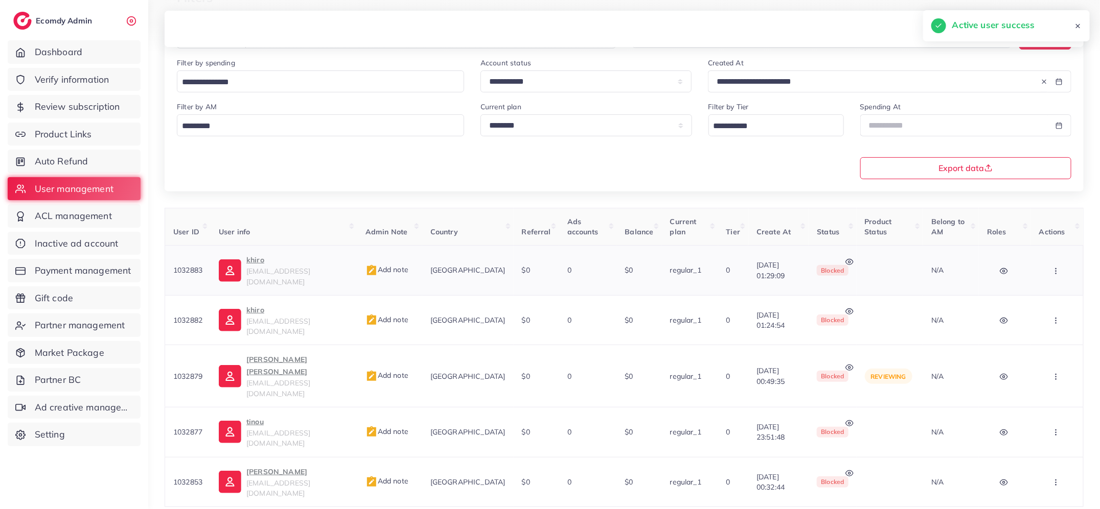
click at [250, 267] on span "khiradinezemmouri@gmail.com" at bounding box center [278, 276] width 64 height 19
click at [389, 265] on span "Add note" at bounding box center [386, 269] width 43 height 9
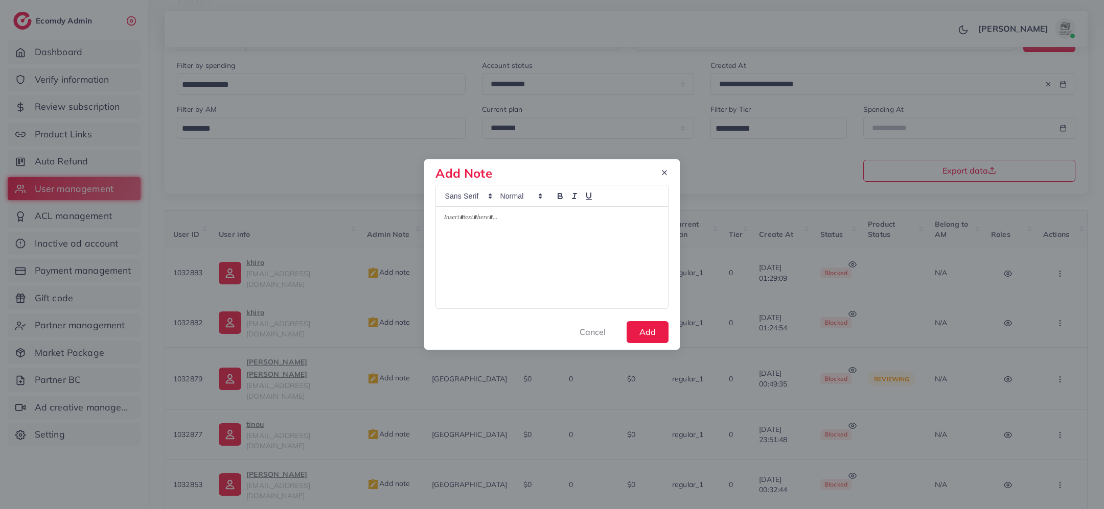
click at [509, 268] on div at bounding box center [551, 258] width 231 height 102
click at [657, 334] on button "Add" at bounding box center [647, 332] width 42 height 22
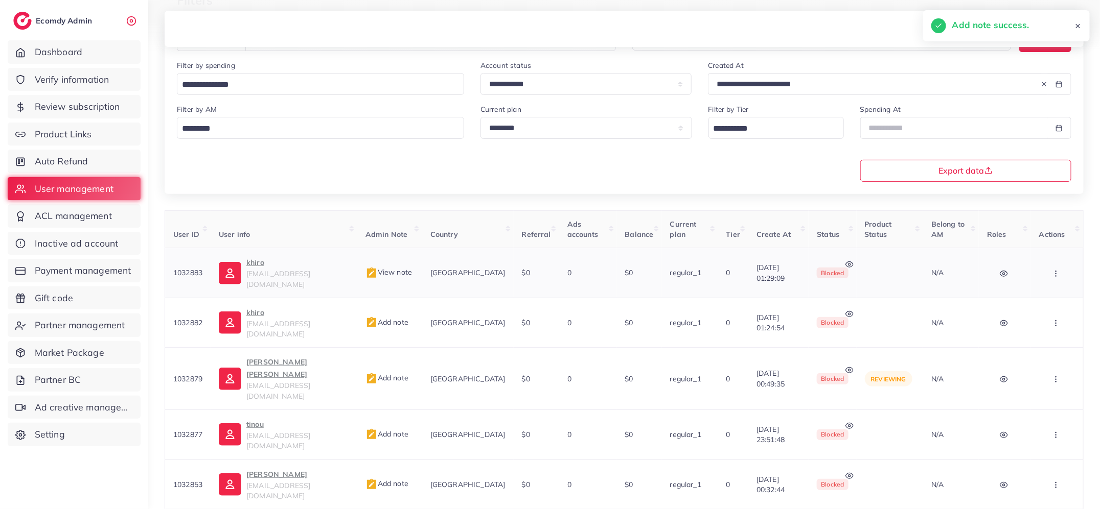
click at [401, 269] on span "View note" at bounding box center [388, 272] width 46 height 9
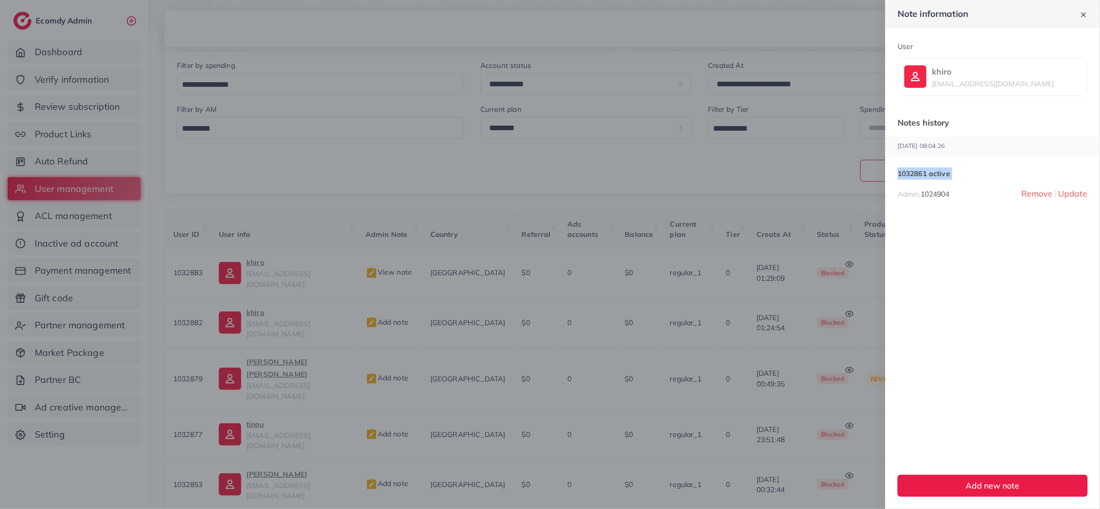
copy span "1032861 active"
drag, startPoint x: 956, startPoint y: 180, endPoint x: 896, endPoint y: 177, distance: 59.9
click at [896, 177] on div "14/09/2025, 08:04:26 1032861 active Admin: 1024904 Remove Update" at bounding box center [992, 173] width 215 height 72
click at [489, 195] on div at bounding box center [550, 254] width 1100 height 509
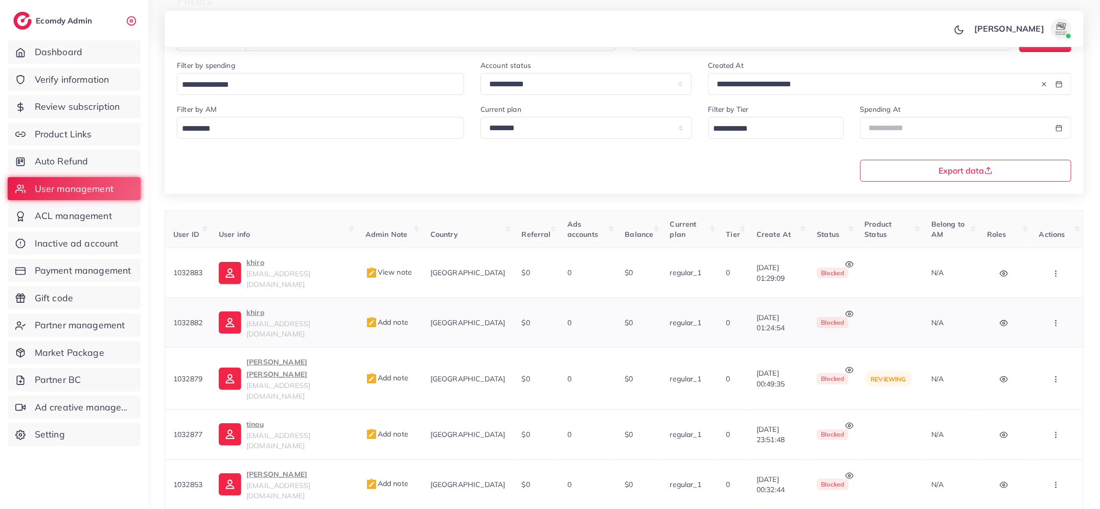
click at [399, 318] on span "Add note" at bounding box center [386, 322] width 43 height 9
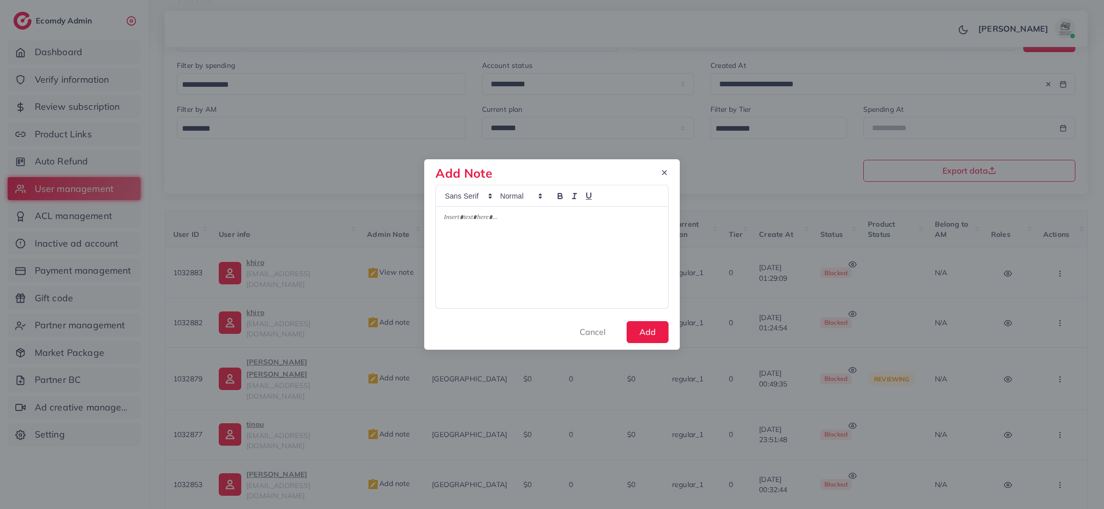
click at [486, 256] on div at bounding box center [551, 258] width 231 height 102
click at [652, 333] on button "Add" at bounding box center [647, 332] width 42 height 22
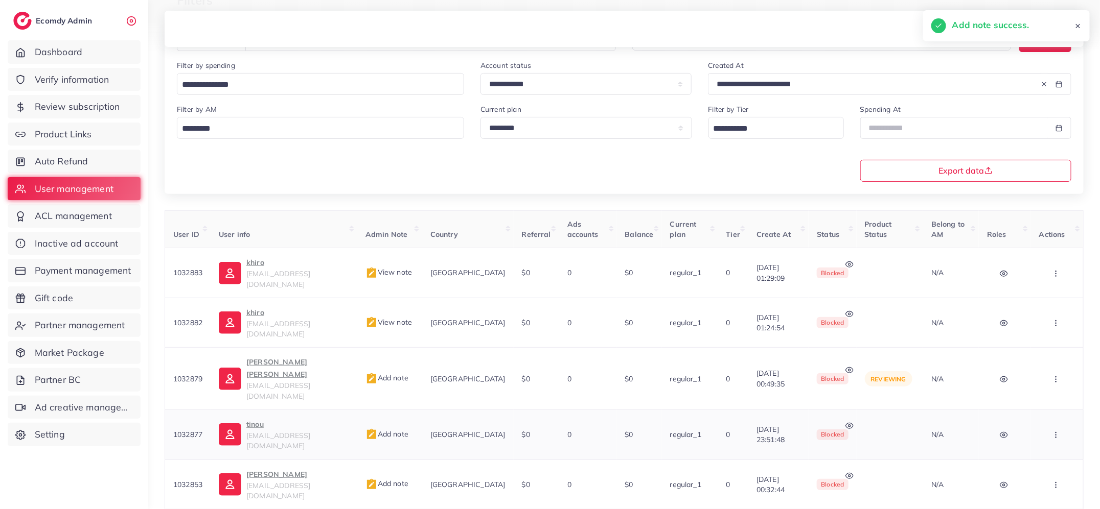
click at [399, 430] on span "Add note" at bounding box center [386, 434] width 43 height 9
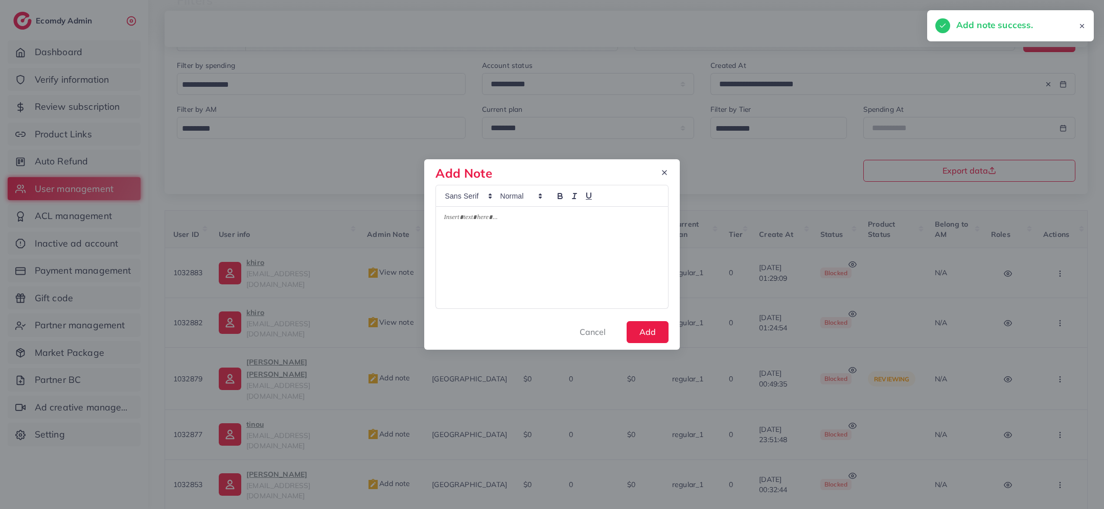
click at [491, 287] on div at bounding box center [551, 258] width 231 height 102
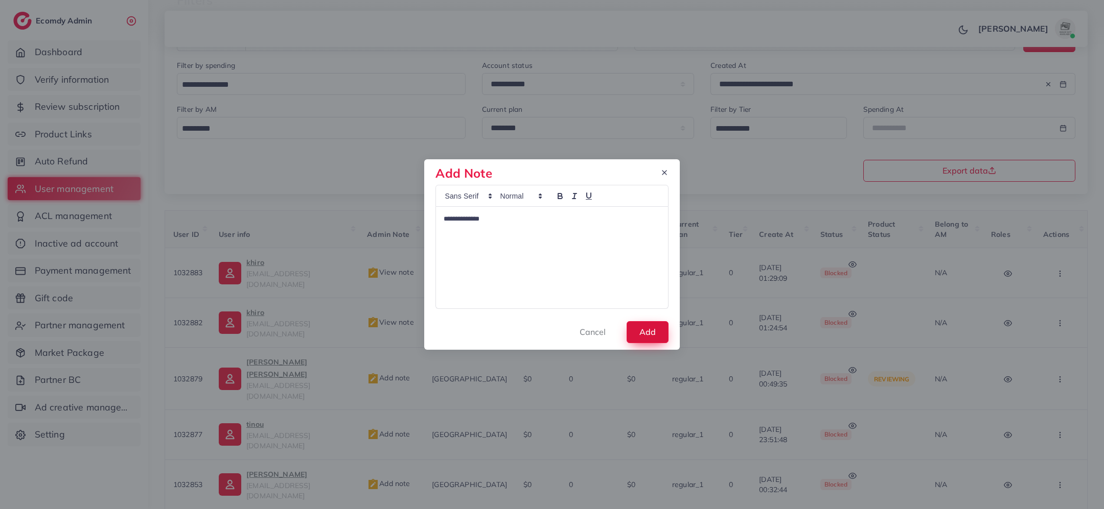
click at [646, 332] on button "Add" at bounding box center [647, 332] width 42 height 22
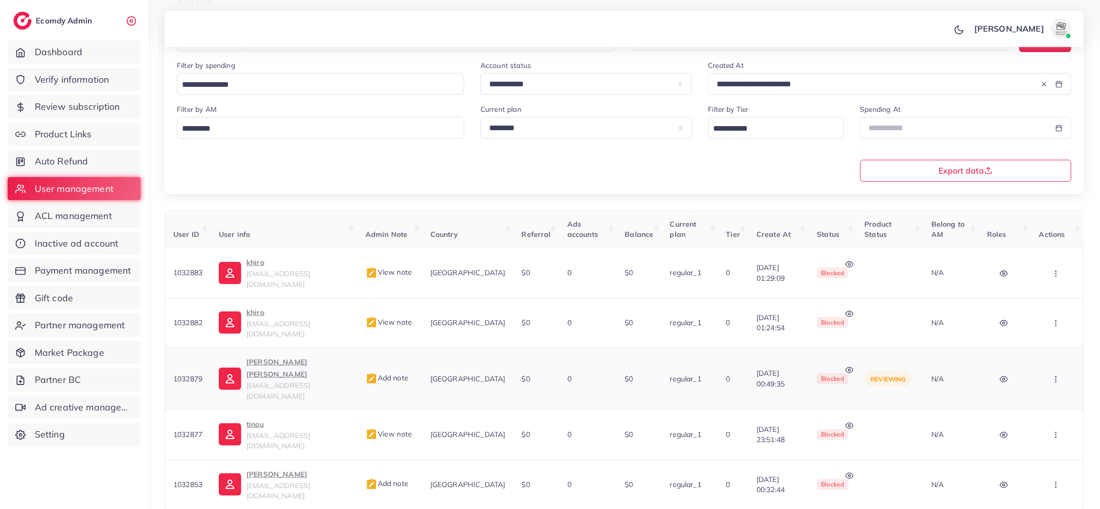
click at [845, 366] on icon at bounding box center [849, 370] width 8 height 8
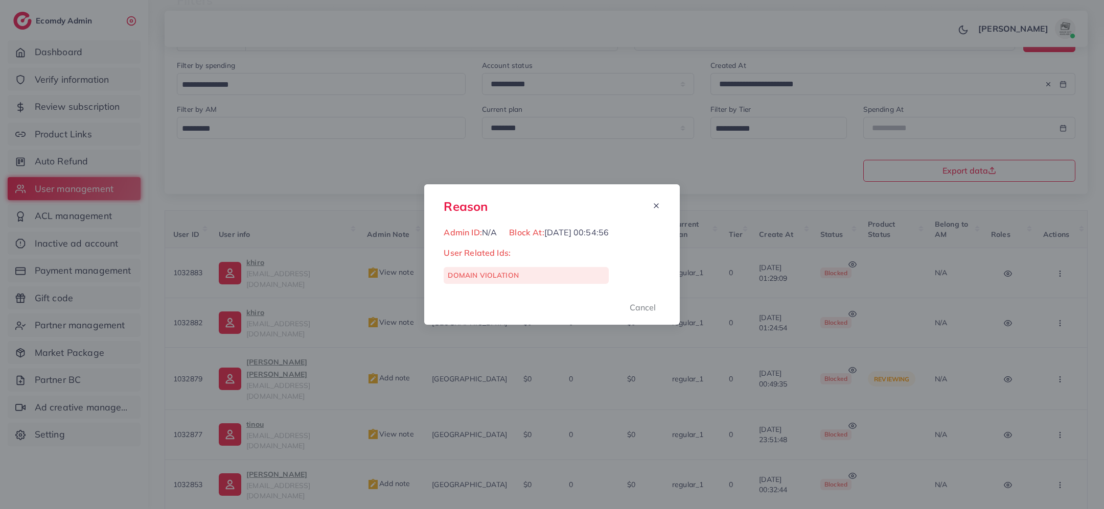
click at [746, 343] on div "Reason Admin ID: N/A Block At: 14/09/2025, 00:54:56 User Related Ids: DOMAIN VI…" at bounding box center [552, 254] width 1104 height 509
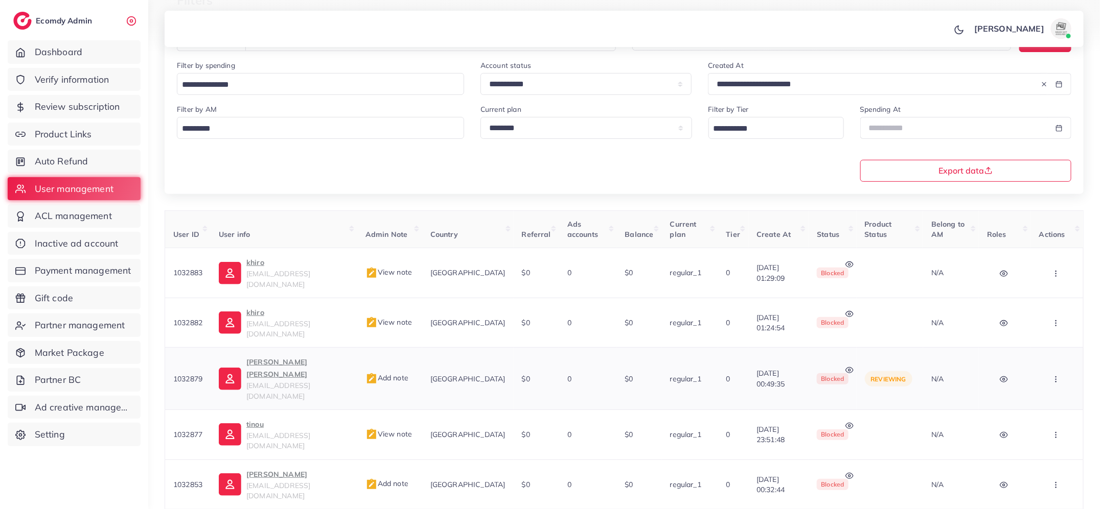
click at [299, 356] on p "Phan Vĩnh Lượng" at bounding box center [297, 368] width 103 height 25
click at [1061, 367] on button "button" at bounding box center [1057, 378] width 36 height 23
click at [1032, 269] on link "Active" at bounding box center [1036, 280] width 89 height 22
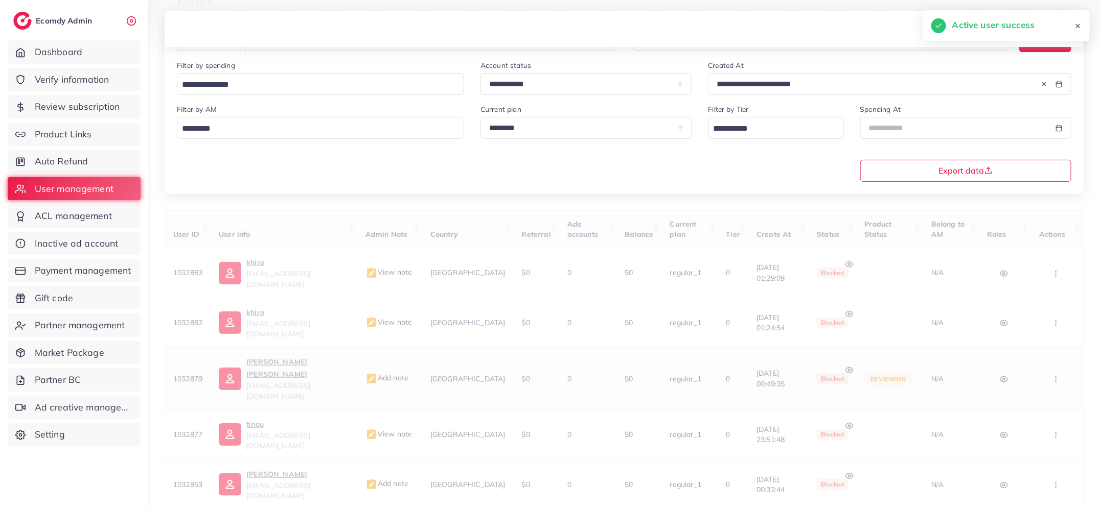
scroll to position [93, 0]
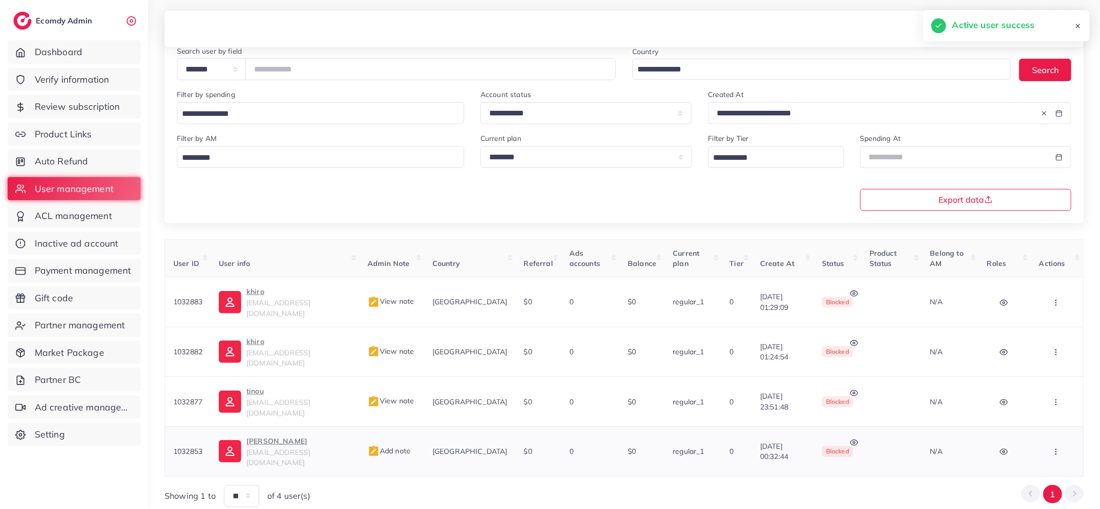
click at [273, 435] on p "Huzaifa Nazir" at bounding box center [298, 441] width 105 height 12
click at [389, 447] on span "Add note" at bounding box center [388, 451] width 43 height 9
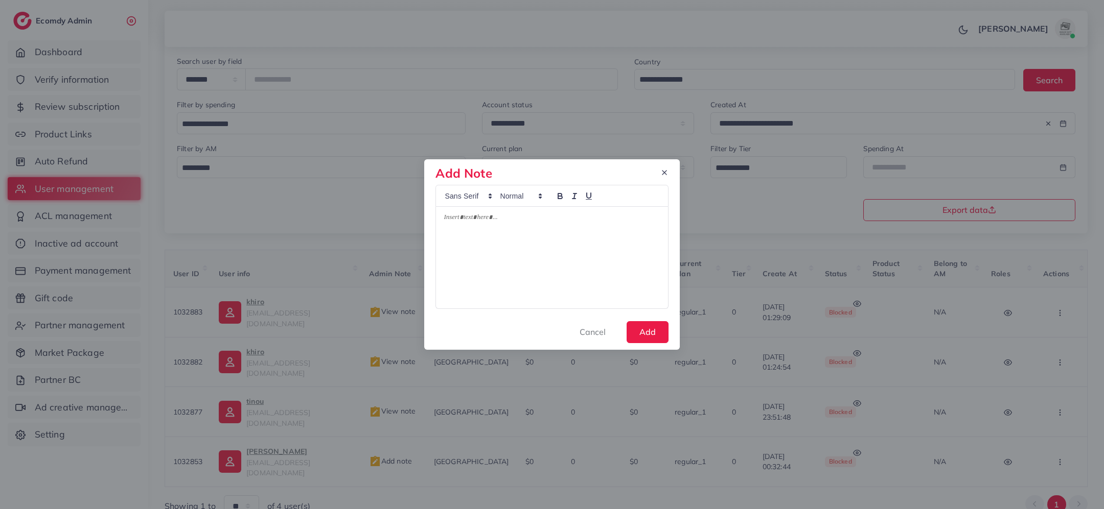
click at [525, 254] on div at bounding box center [551, 258] width 231 height 102
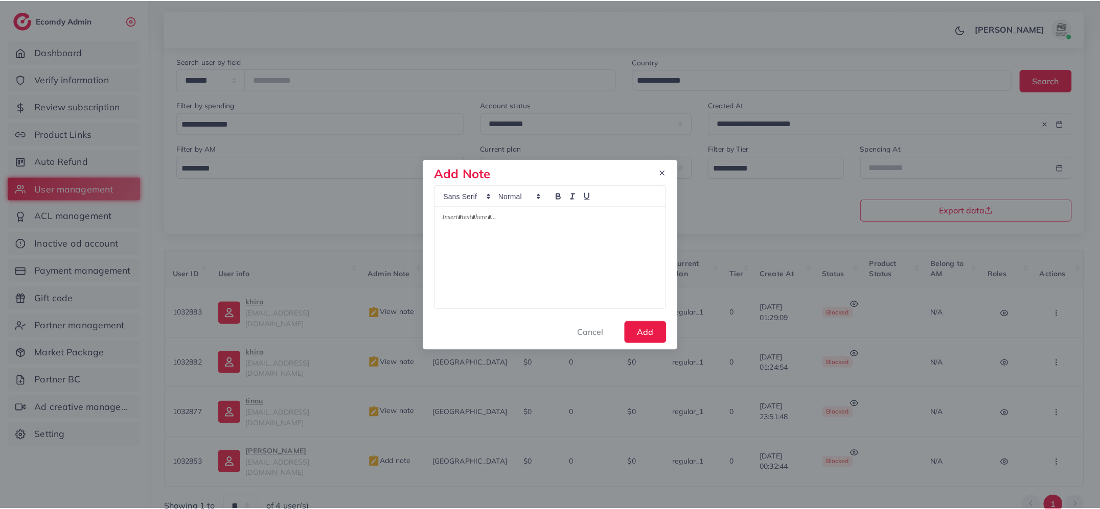
scroll to position [0, 0]
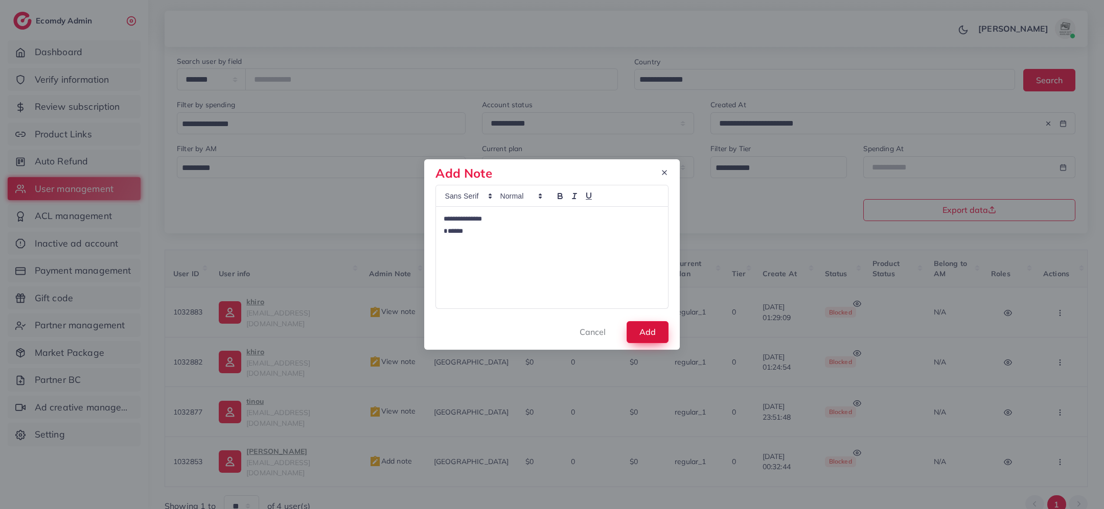
click at [651, 336] on button "Add" at bounding box center [647, 332] width 42 height 22
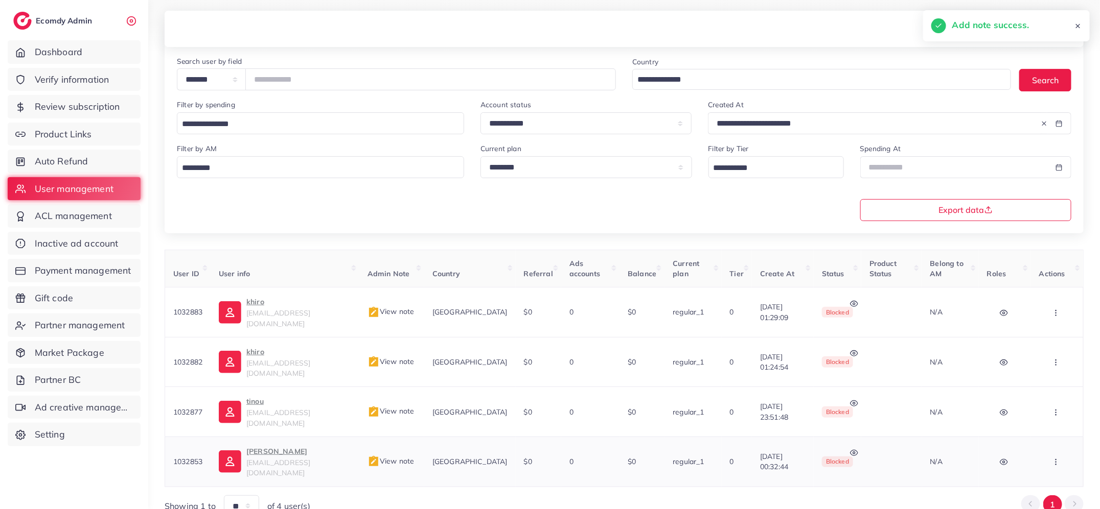
click at [1051, 451] on button "button" at bounding box center [1057, 462] width 36 height 23
click at [1021, 358] on span "Active" at bounding box center [1014, 363] width 25 height 10
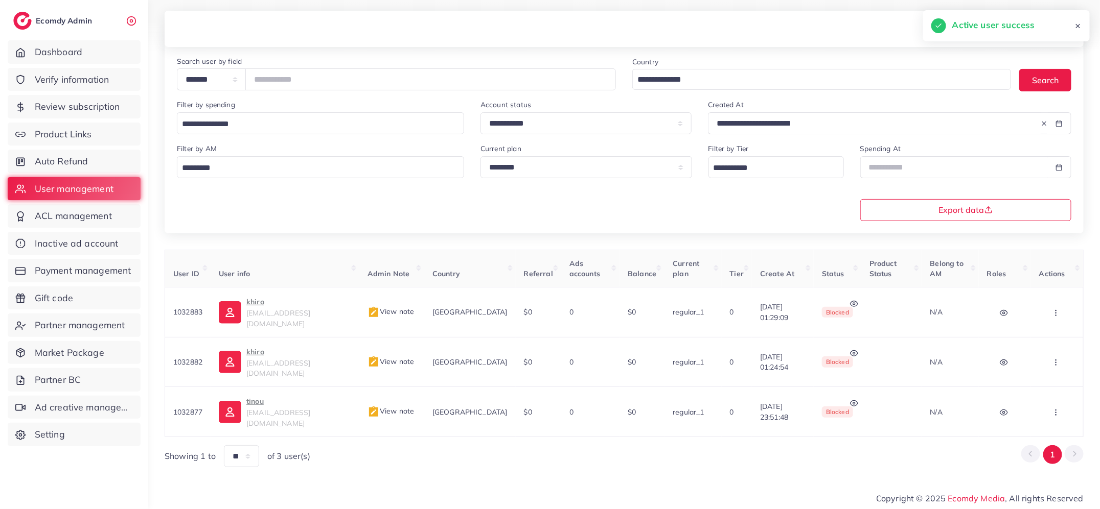
scroll to position [55, 0]
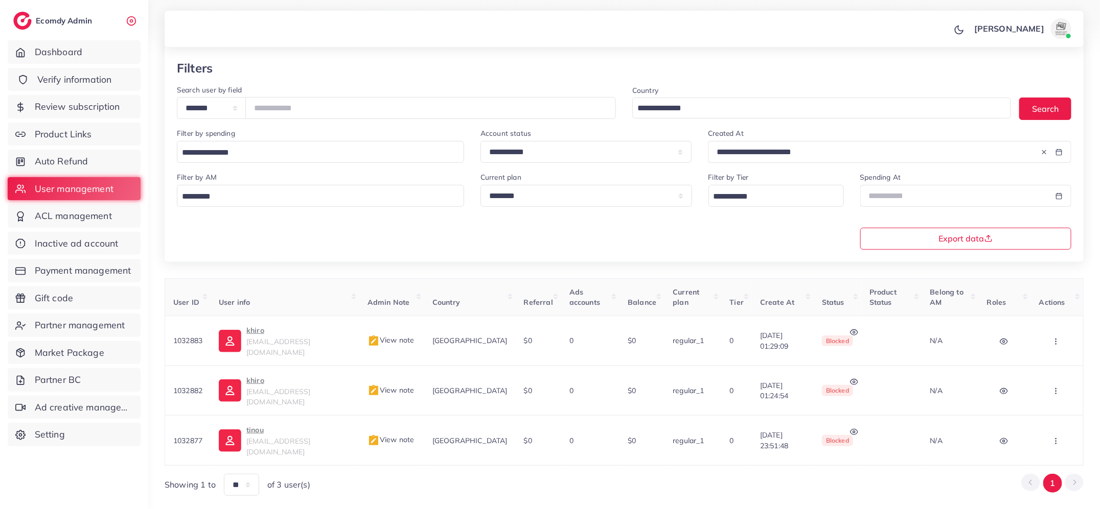
click at [67, 72] on link "Verify information" at bounding box center [74, 80] width 133 height 24
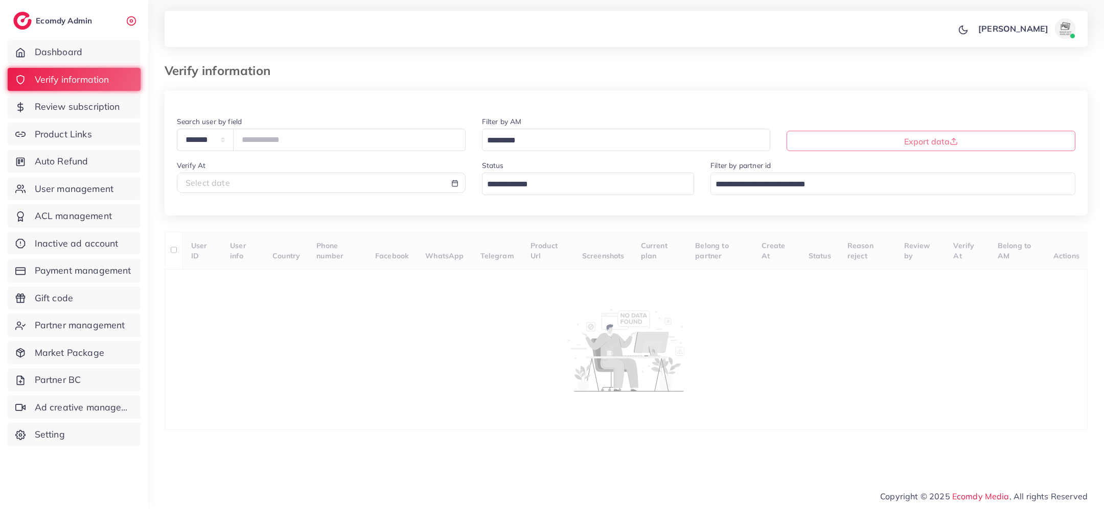
click at [523, 192] on input "Search for option" at bounding box center [582, 185] width 198 height 16
click at [527, 248] on div "**********" at bounding box center [626, 260] width 923 height 340
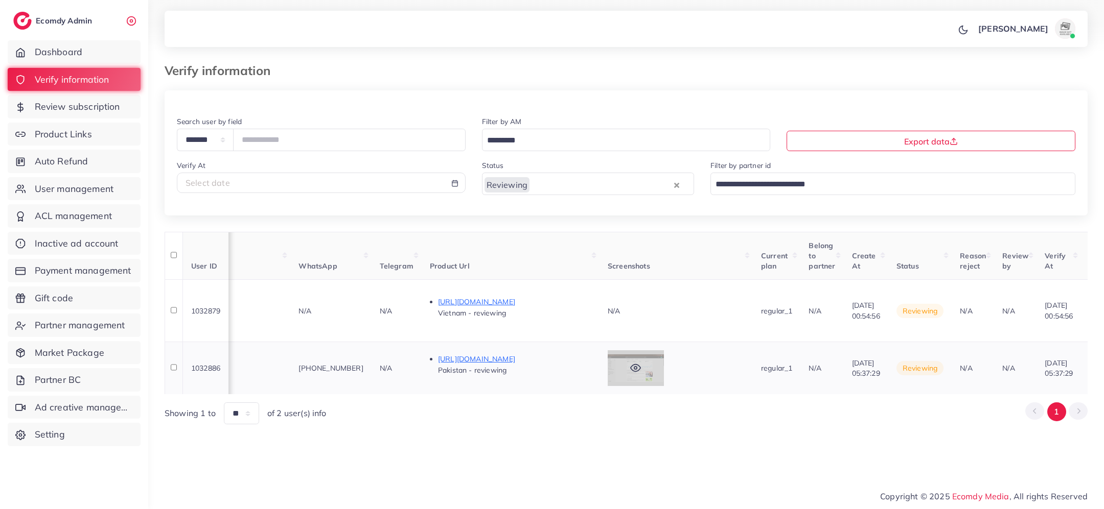
scroll to position [0, 431]
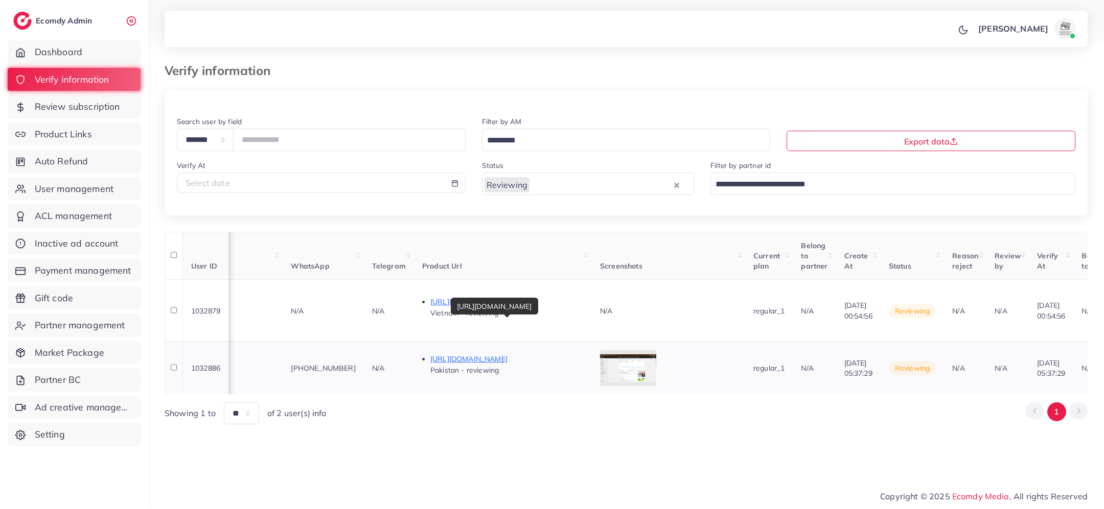
click at [560, 353] on p "https://scensify.com/products/aura-deal?variant=46955294261435" at bounding box center [506, 359] width 153 height 12
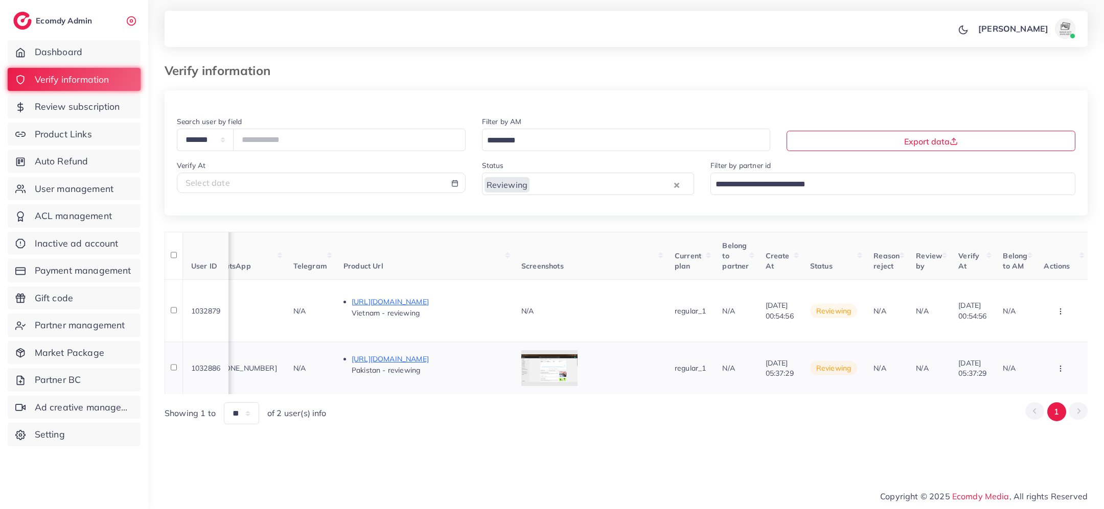
click at [1056, 365] on icon "button" at bounding box center [1060, 369] width 8 height 8
click at [1031, 284] on link "Approve" at bounding box center [1043, 292] width 81 height 22
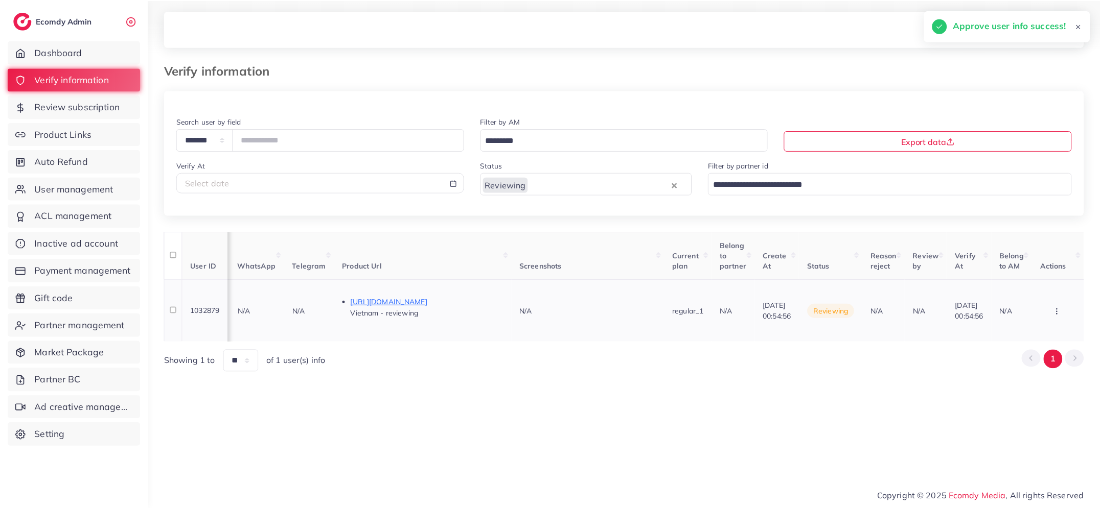
scroll to position [0, 0]
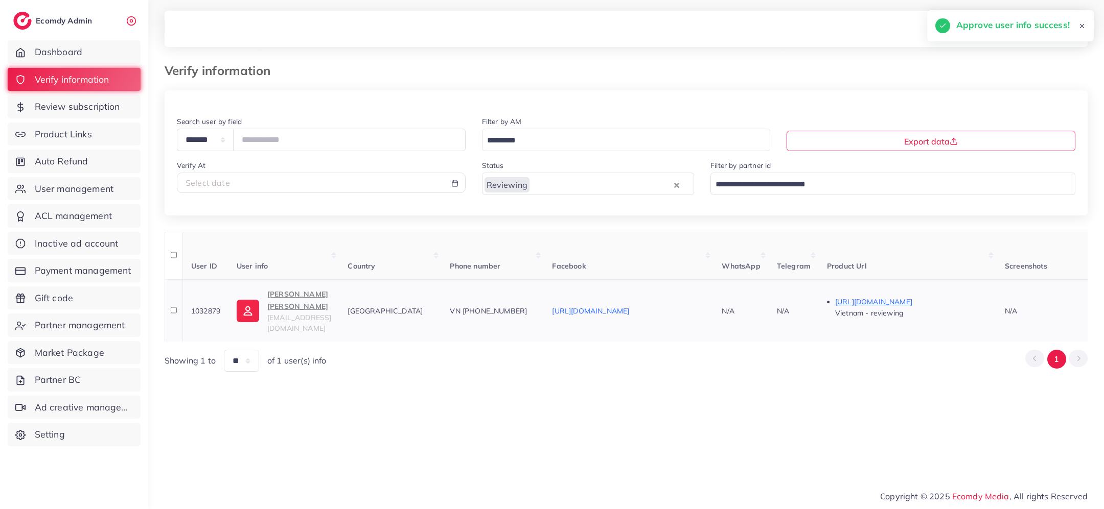
copy span "1032879"
drag, startPoint x: 223, startPoint y: 303, endPoint x: 190, endPoint y: 303, distance: 33.2
click at [190, 303] on td "1032879" at bounding box center [205, 310] width 46 height 62
click at [82, 193] on span "User management" at bounding box center [76, 188] width 79 height 13
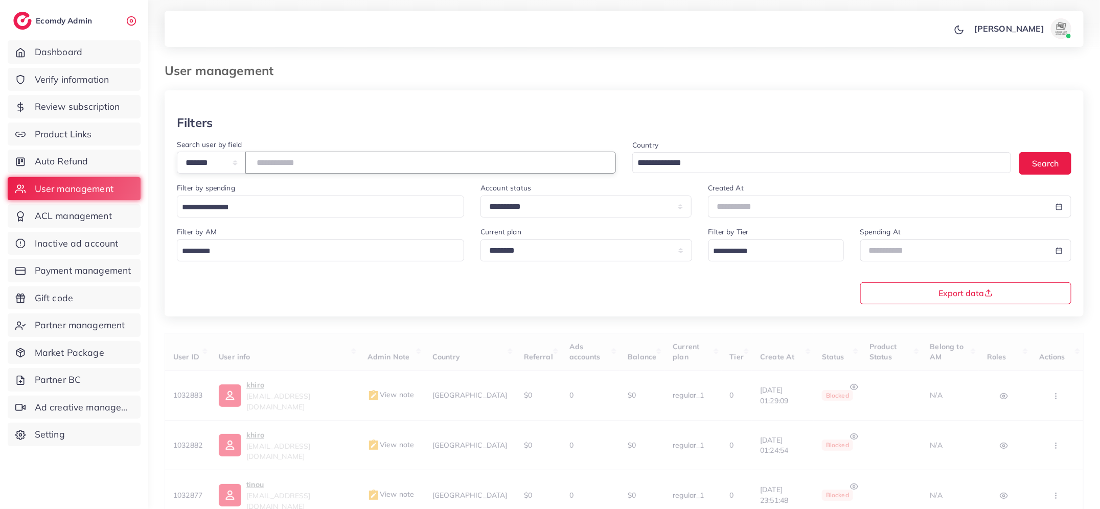
click at [317, 163] on input "number" at bounding box center [430, 163] width 370 height 22
paste input "*******"
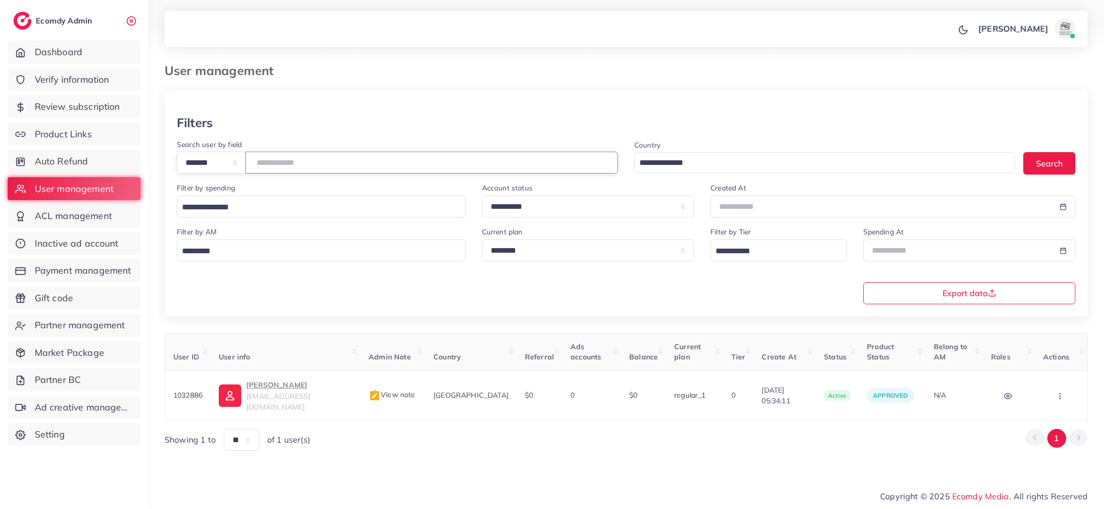
drag, startPoint x: 309, startPoint y: 161, endPoint x: 256, endPoint y: 161, distance: 52.6
click at [255, 161] on div "**********" at bounding box center [397, 163] width 441 height 22
paste input "number"
type input "*******"
click at [399, 390] on span "View note" at bounding box center [392, 394] width 46 height 9
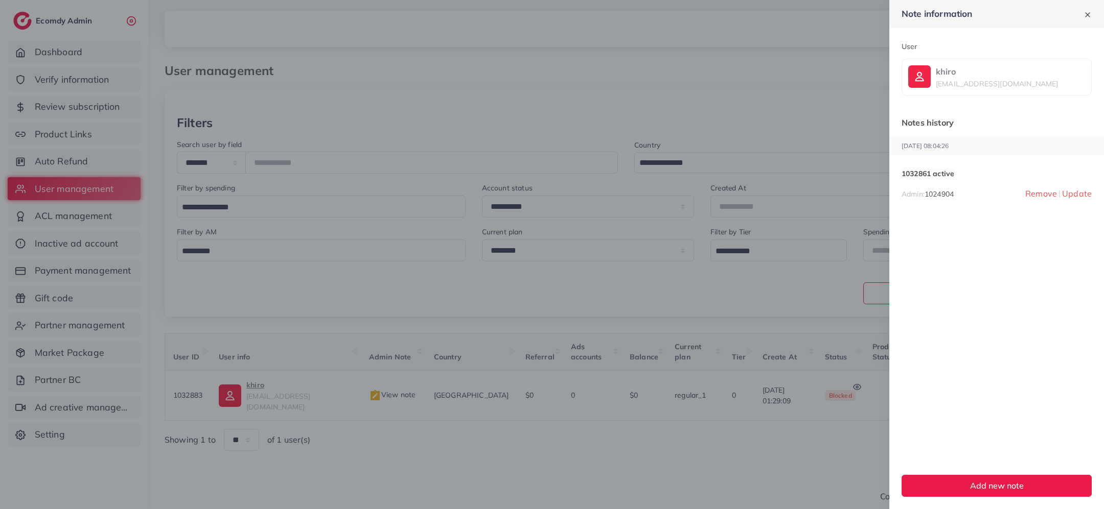
click at [105, 76] on div at bounding box center [552, 254] width 1104 height 509
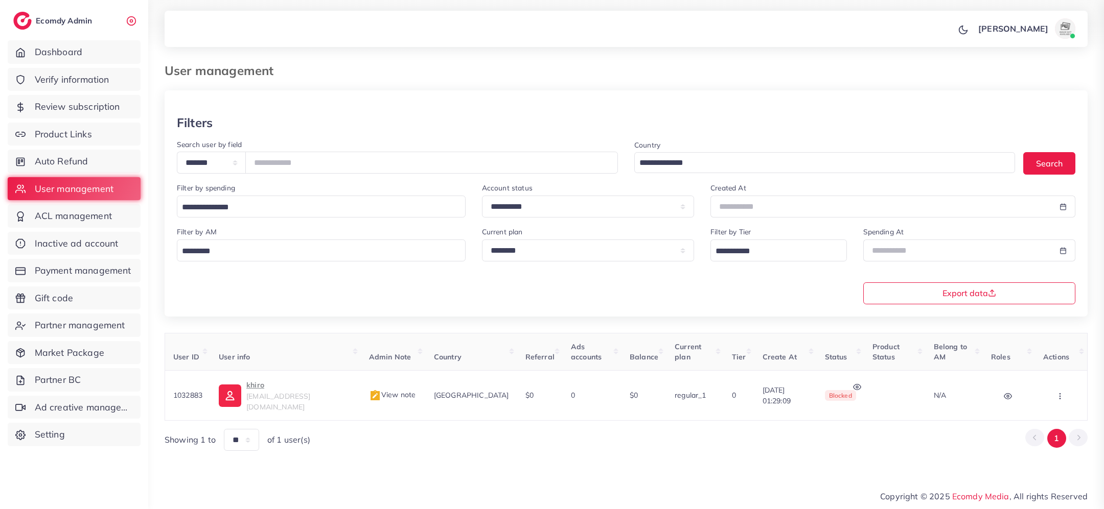
click at [105, 76] on span "Verify information" at bounding box center [72, 79] width 75 height 13
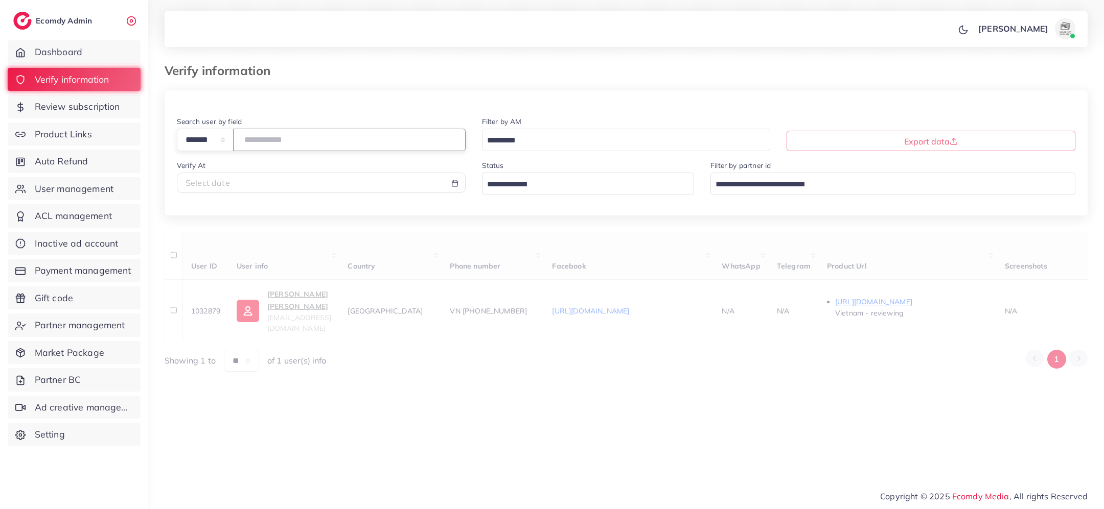
click at [269, 138] on input "number" at bounding box center [349, 140] width 232 height 22
paste input "*******"
type input "*******"
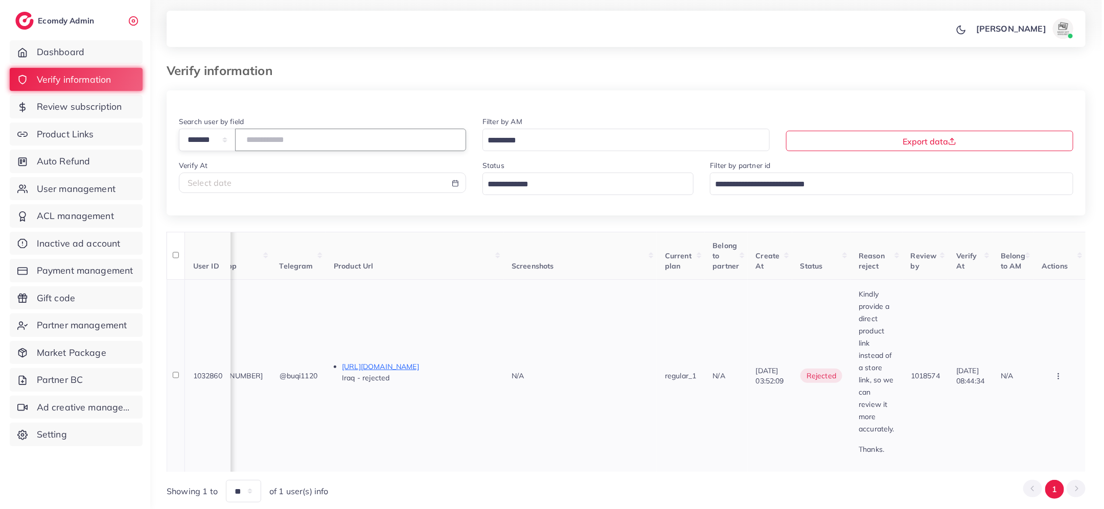
scroll to position [0, 564]
drag, startPoint x: 860, startPoint y: 290, endPoint x: 900, endPoint y: 430, distance: 146.2
click at [900, 430] on td "Kindly provide a direct product link instead of a store link, so we can review …" at bounding box center [874, 375] width 52 height 193
click at [112, 105] on span "Review subscription" at bounding box center [79, 106] width 85 height 13
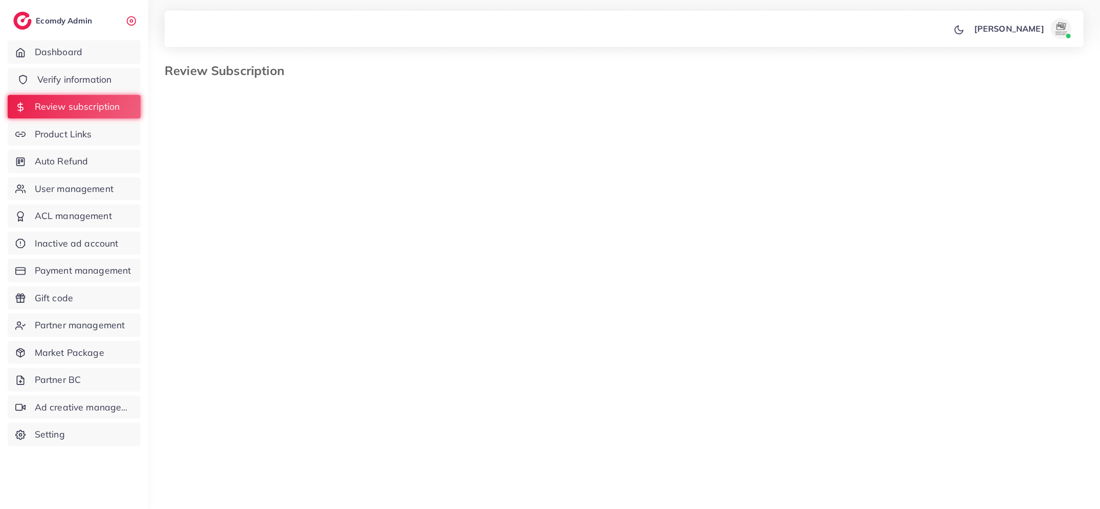
select select "*******"
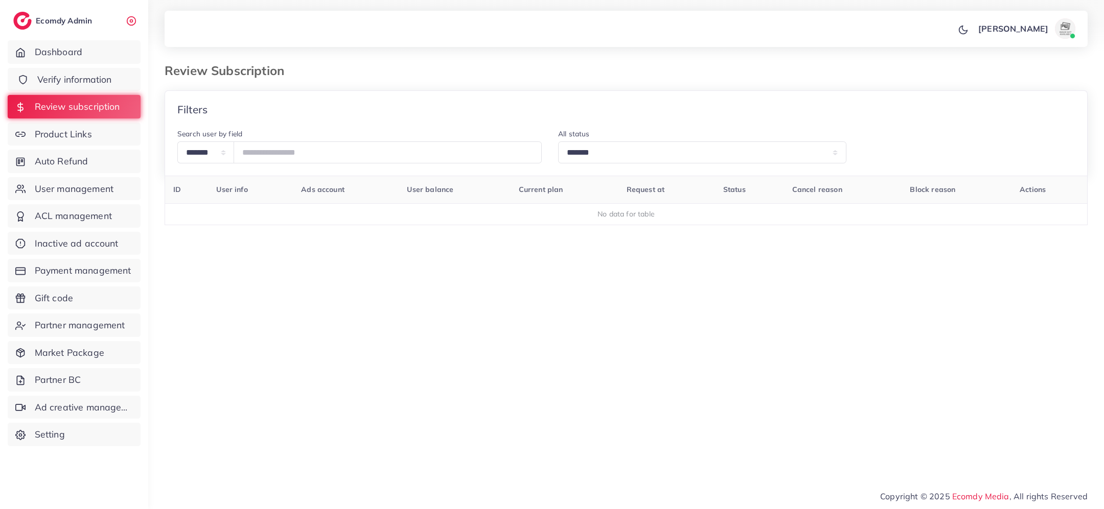
click at [98, 84] on span "Verify information" at bounding box center [74, 79] width 75 height 13
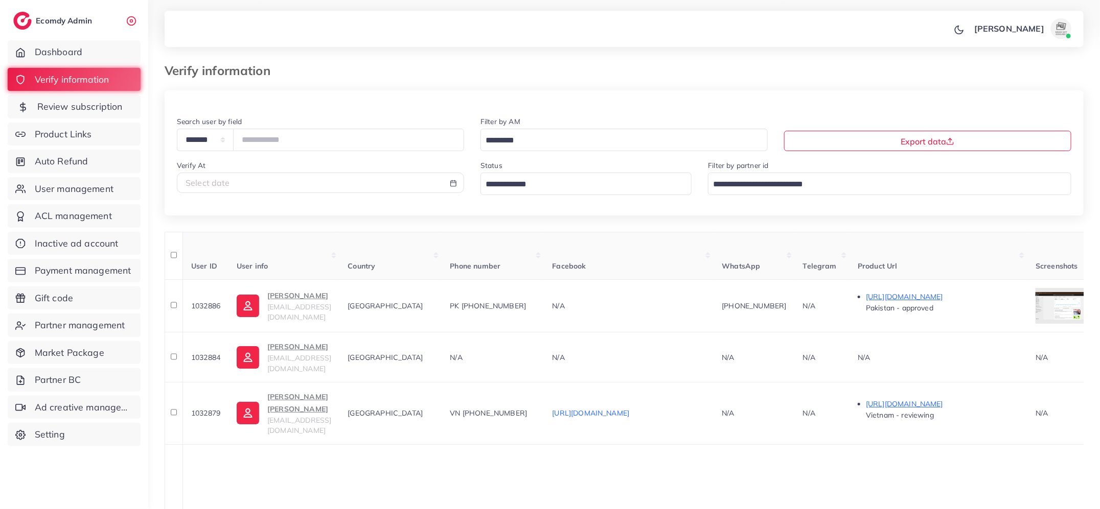
click at [94, 105] on span "Review subscription" at bounding box center [79, 106] width 85 height 13
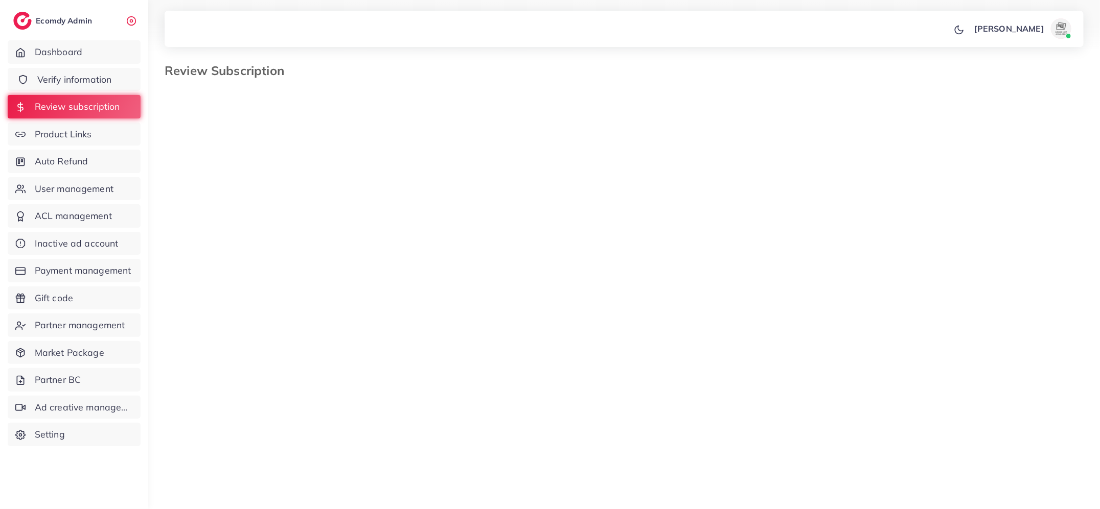
select select "*******"
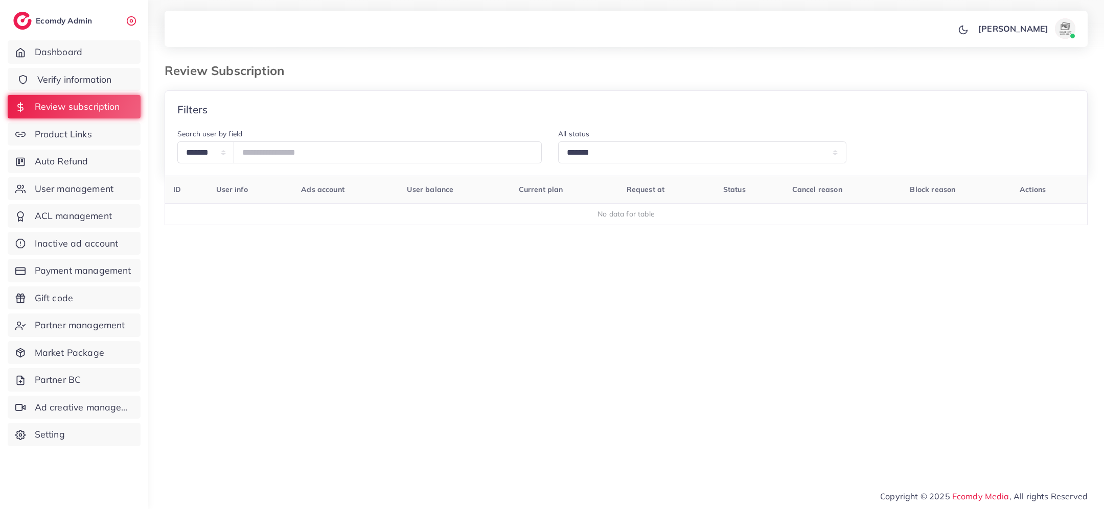
click at [85, 80] on span "Verify information" at bounding box center [74, 79] width 75 height 13
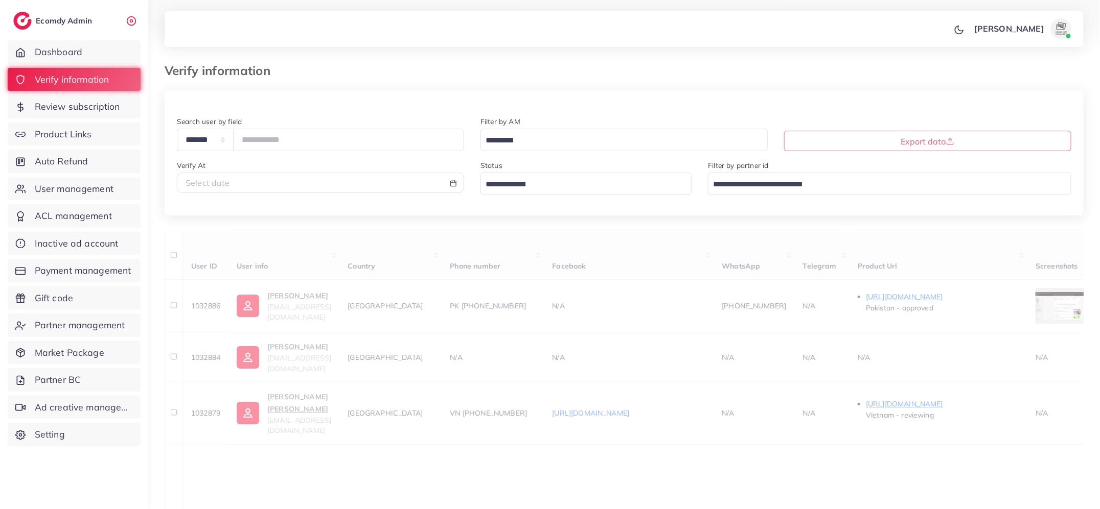
click at [565, 186] on input "Search for option" at bounding box center [580, 185] width 197 height 16
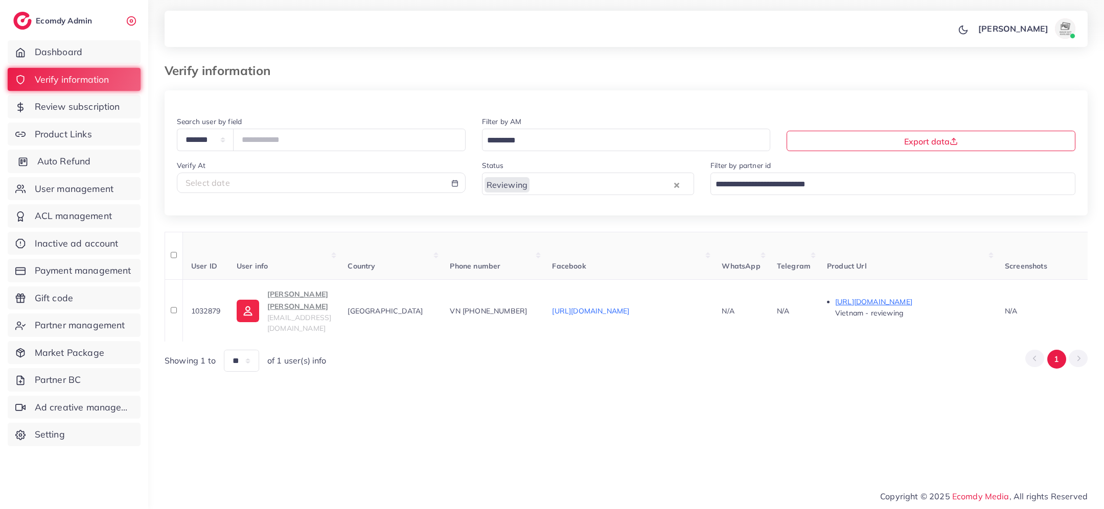
click at [79, 164] on span "Auto Refund" at bounding box center [64, 161] width 54 height 13
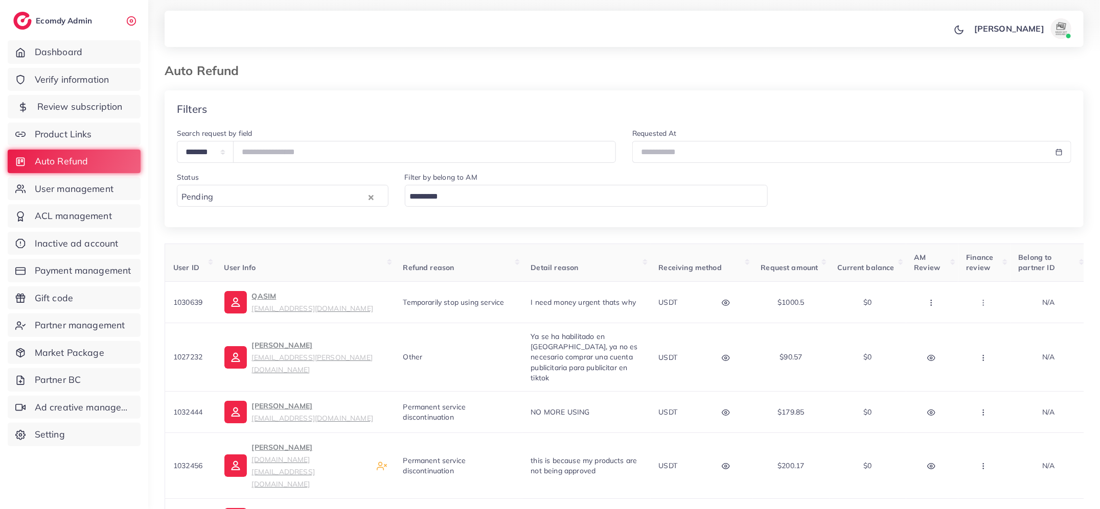
click at [78, 103] on span "Review subscription" at bounding box center [79, 106] width 85 height 13
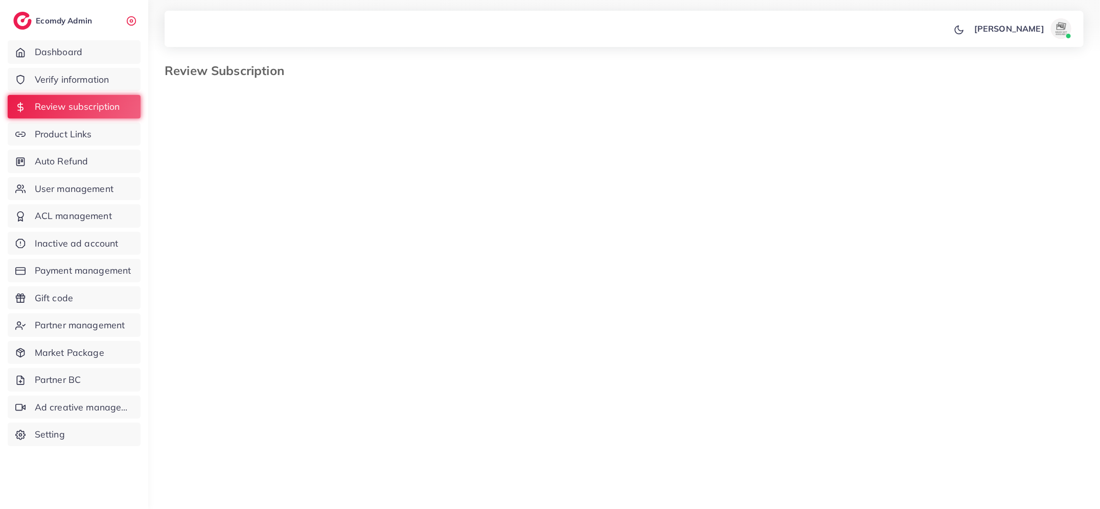
select select "*******"
select select "********"
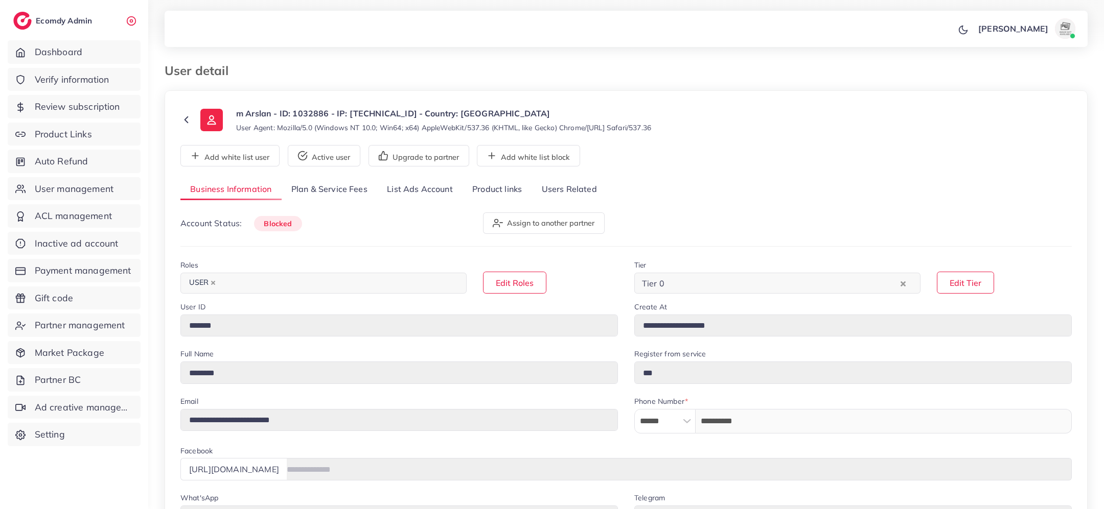
click at [181, 121] on icon at bounding box center [186, 120] width 12 height 12
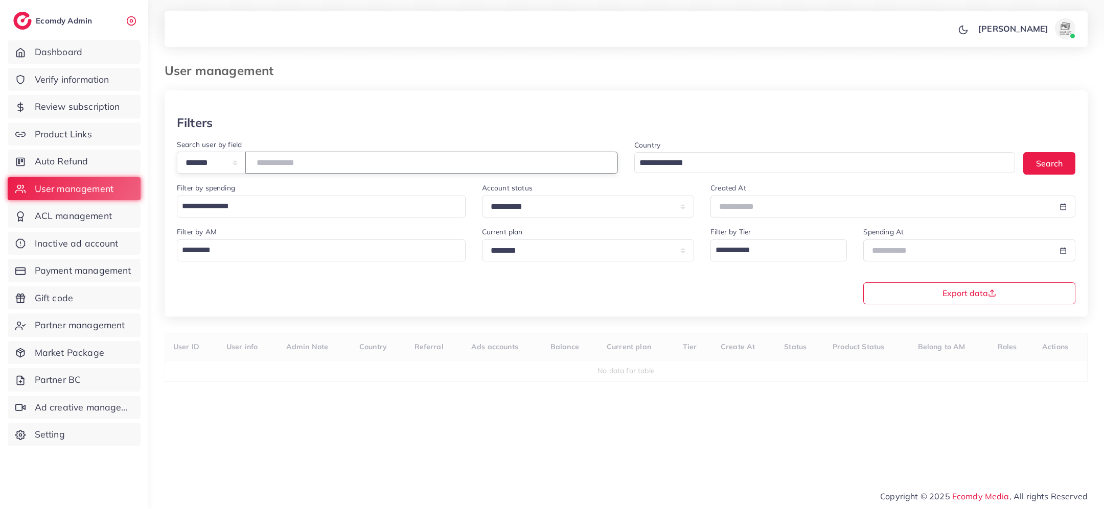
click at [337, 161] on input "number" at bounding box center [431, 163] width 372 height 22
paste input "*******"
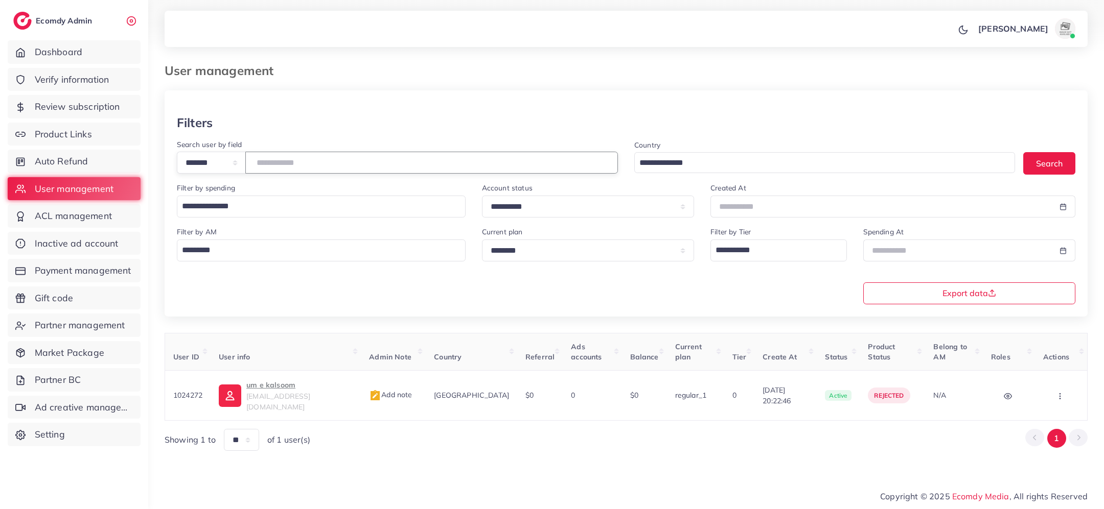
drag, startPoint x: 307, startPoint y: 167, endPoint x: 257, endPoint y: 166, distance: 49.6
click at [257, 166] on div "**********" at bounding box center [397, 163] width 441 height 22
paste input "number"
drag, startPoint x: 310, startPoint y: 162, endPoint x: 248, endPoint y: 161, distance: 61.3
click at [247, 161] on div "**********" at bounding box center [397, 163] width 441 height 22
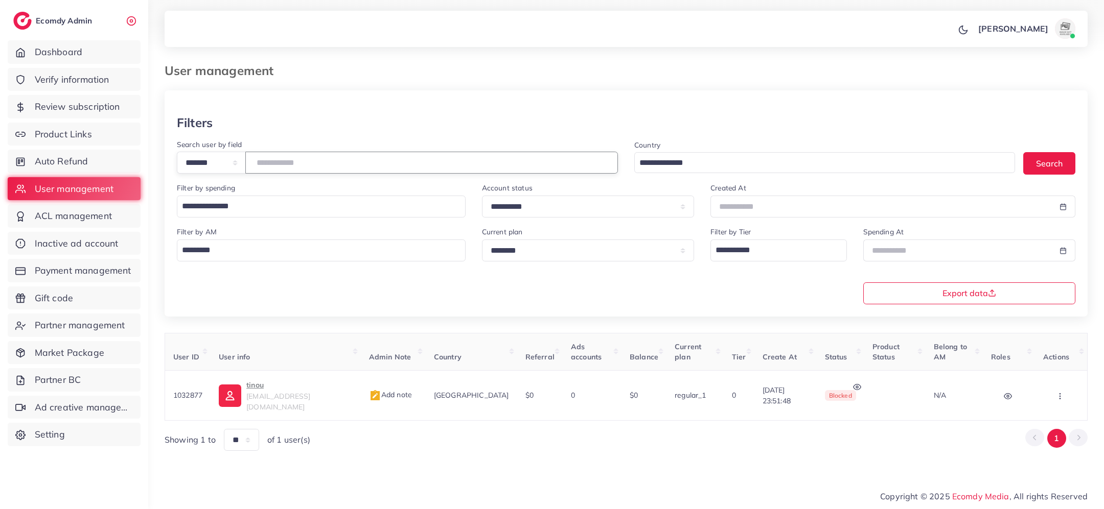
paste input "number"
drag, startPoint x: 306, startPoint y: 164, endPoint x: 254, endPoint y: 163, distance: 51.1
click at [254, 163] on div "**********" at bounding box center [397, 163] width 441 height 22
paste input "number"
type input "*****"
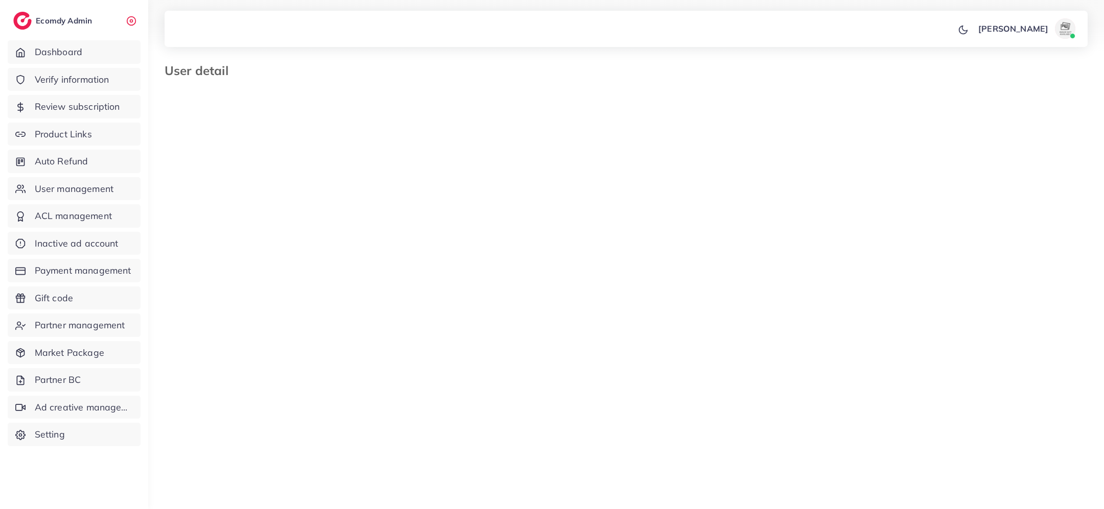
select select "********"
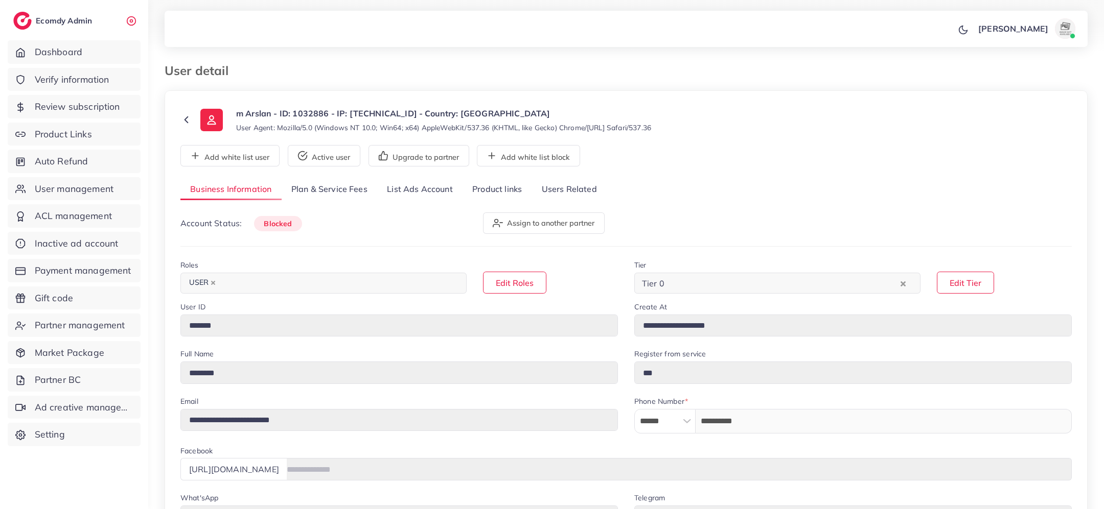
click at [506, 189] on link "Product links" at bounding box center [496, 190] width 69 height 22
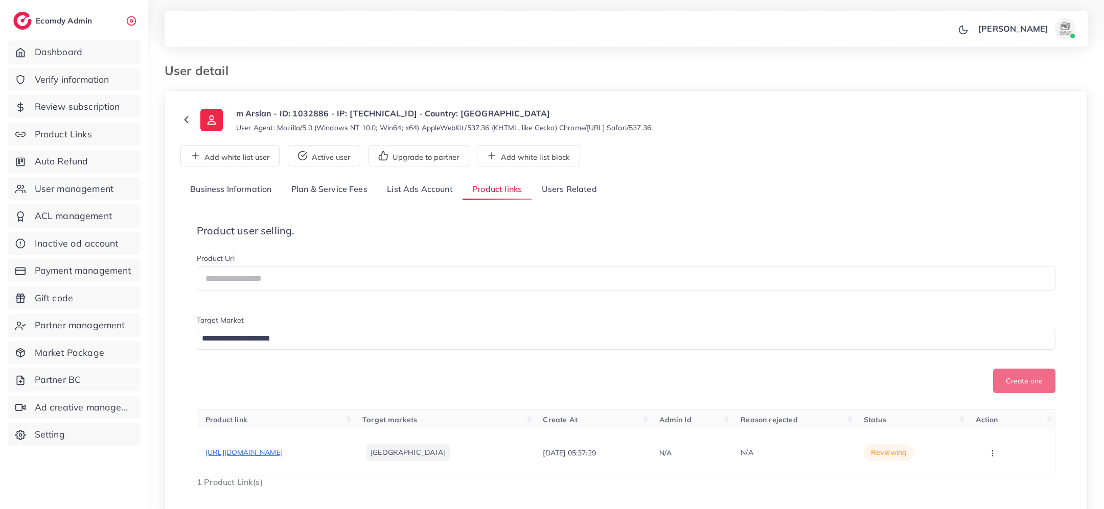
click at [568, 185] on link "Users Related" at bounding box center [568, 190] width 75 height 22
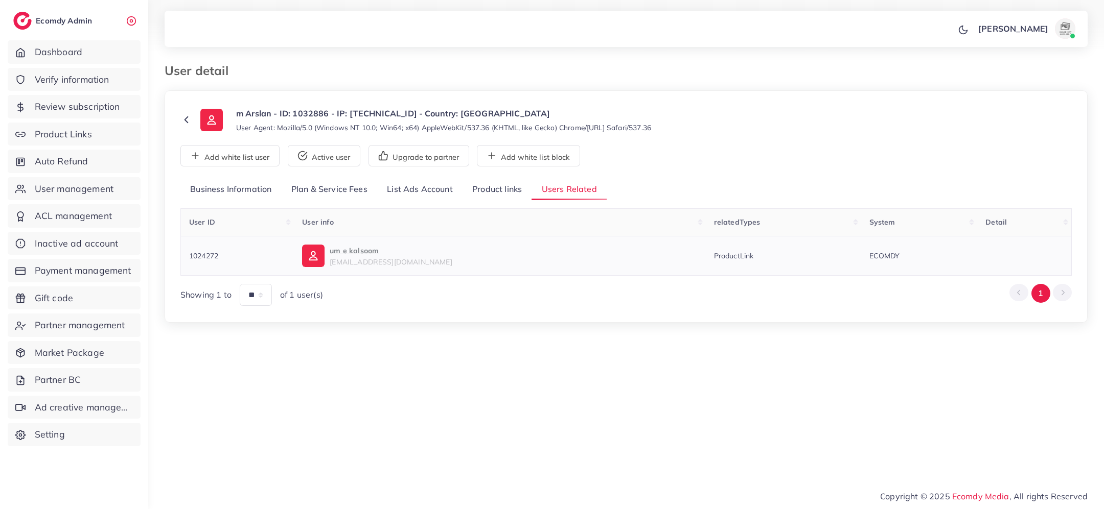
copy span "1024272"
drag, startPoint x: 220, startPoint y: 262, endPoint x: 187, endPoint y: 258, distance: 32.9
click at [187, 258] on td "1024272" at bounding box center [237, 255] width 113 height 39
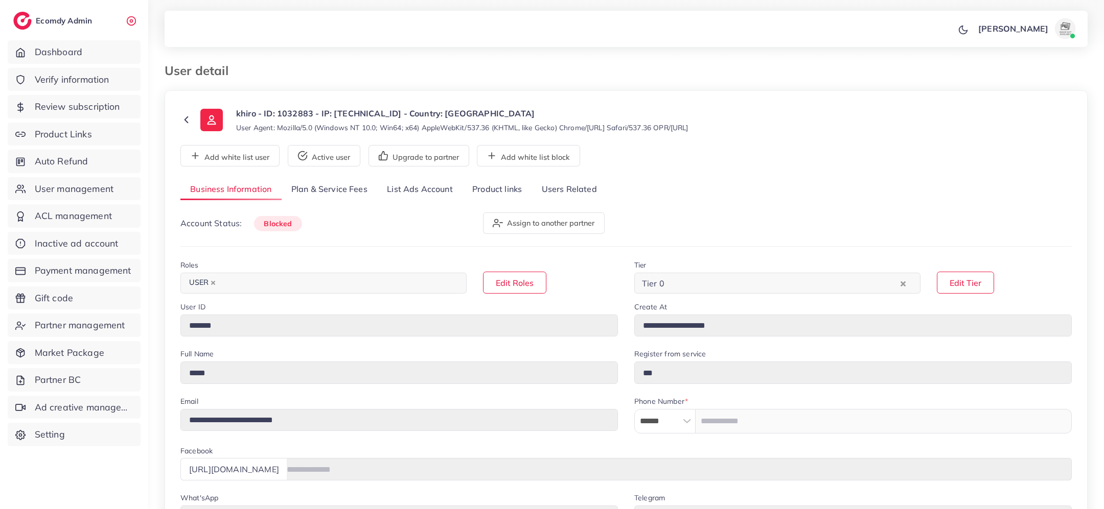
select select "*******"
click at [558, 194] on link "Users Related" at bounding box center [568, 190] width 75 height 22
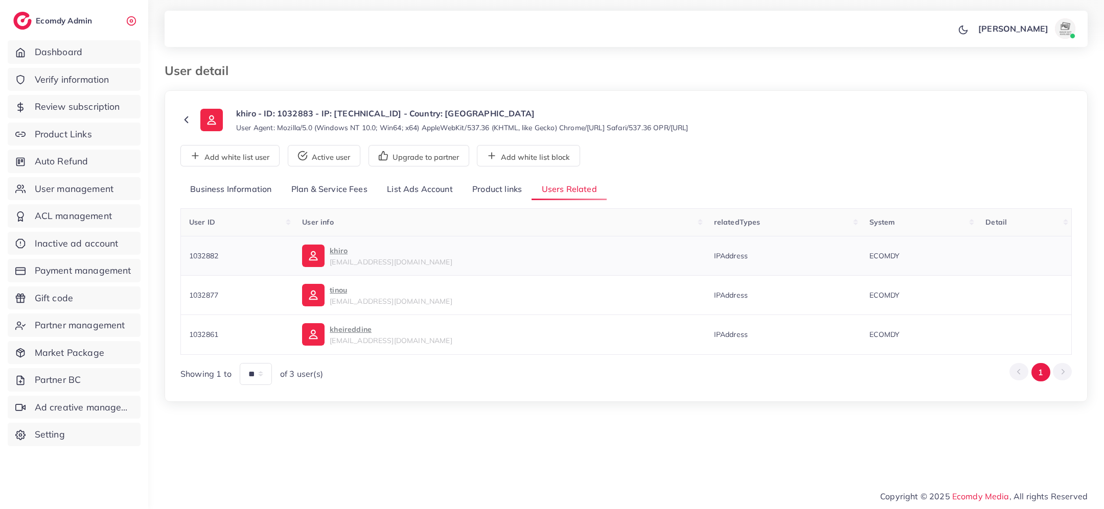
drag, startPoint x: 222, startPoint y: 265, endPoint x: 185, endPoint y: 255, distance: 38.0
click at [185, 255] on td "1032882" at bounding box center [237, 255] width 113 height 39
copy span "1032877"
drag, startPoint x: 221, startPoint y: 297, endPoint x: 188, endPoint y: 297, distance: 33.7
click at [188, 297] on td "1032877" at bounding box center [237, 294] width 113 height 39
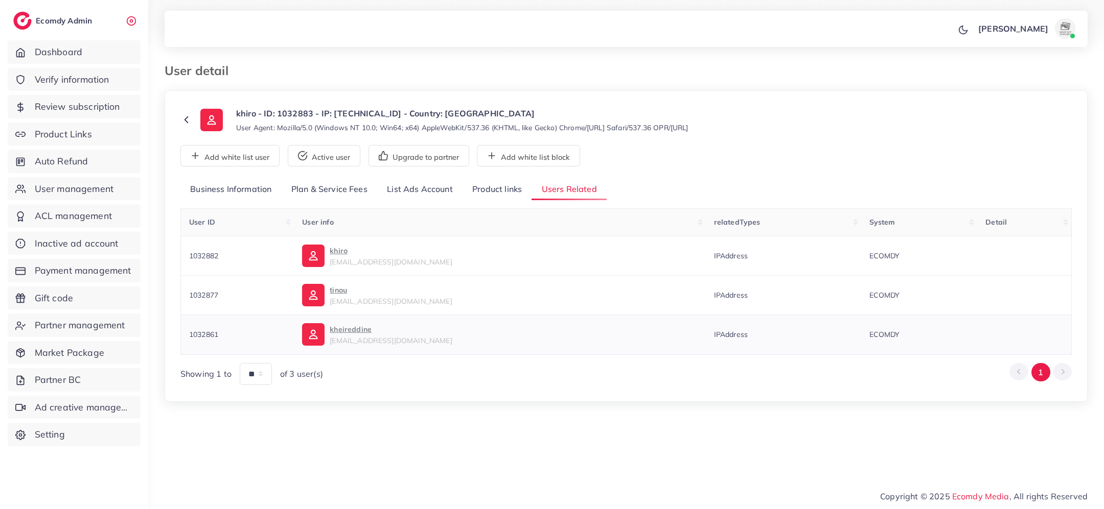
copy span "1032861"
drag, startPoint x: 228, startPoint y: 338, endPoint x: 187, endPoint y: 332, distance: 41.9
click at [187, 332] on td "1032861" at bounding box center [237, 334] width 113 height 39
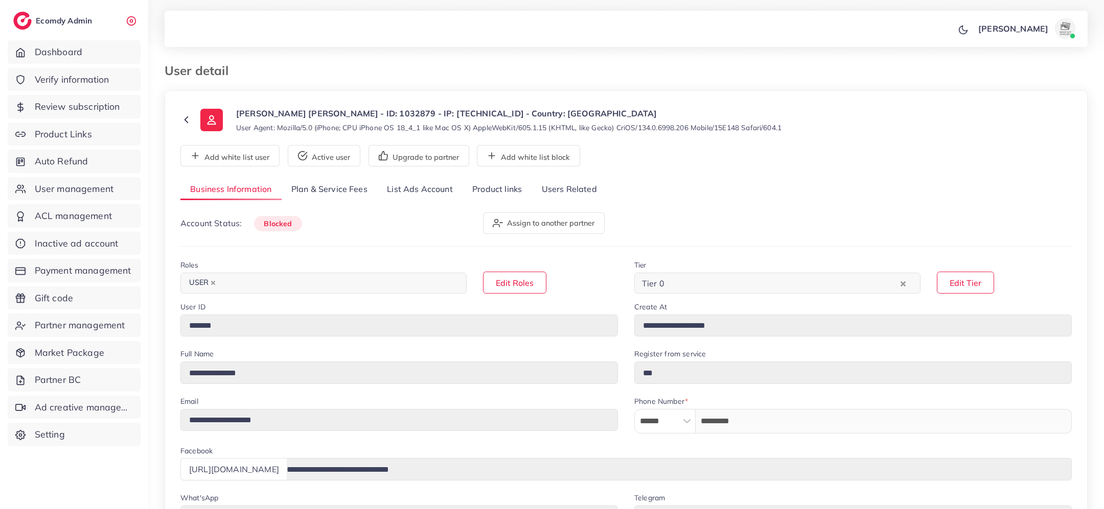
select select "*******"
click at [493, 189] on link "Product links" at bounding box center [496, 190] width 69 height 22
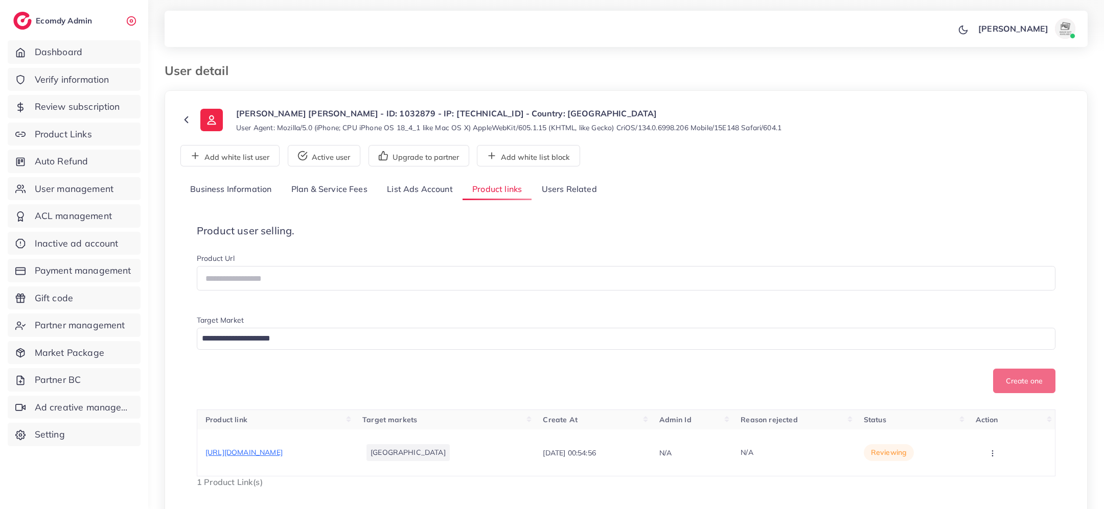
click at [583, 188] on link "Users Related" at bounding box center [568, 190] width 75 height 22
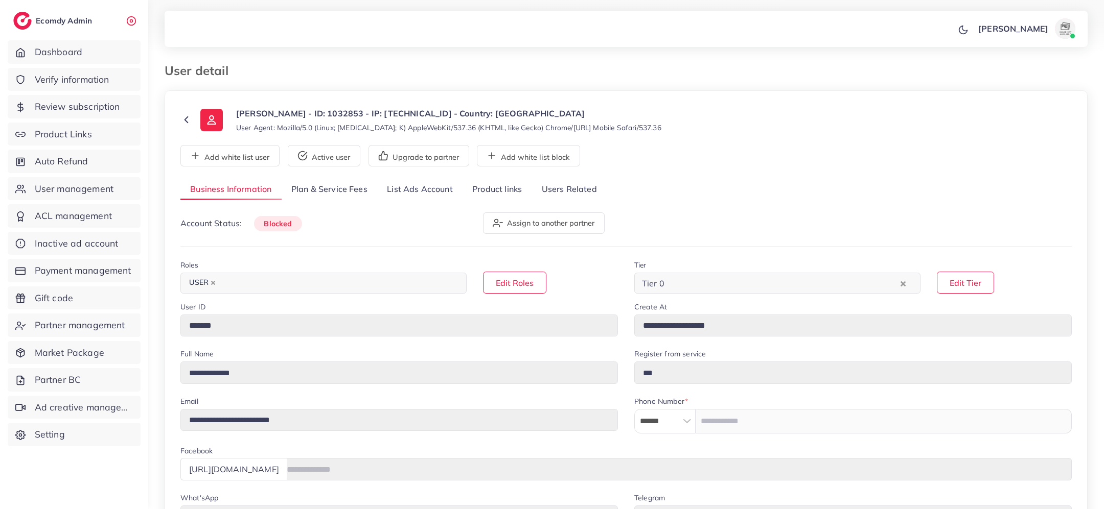
select select "********"
click at [549, 192] on link "Users Related" at bounding box center [568, 190] width 75 height 22
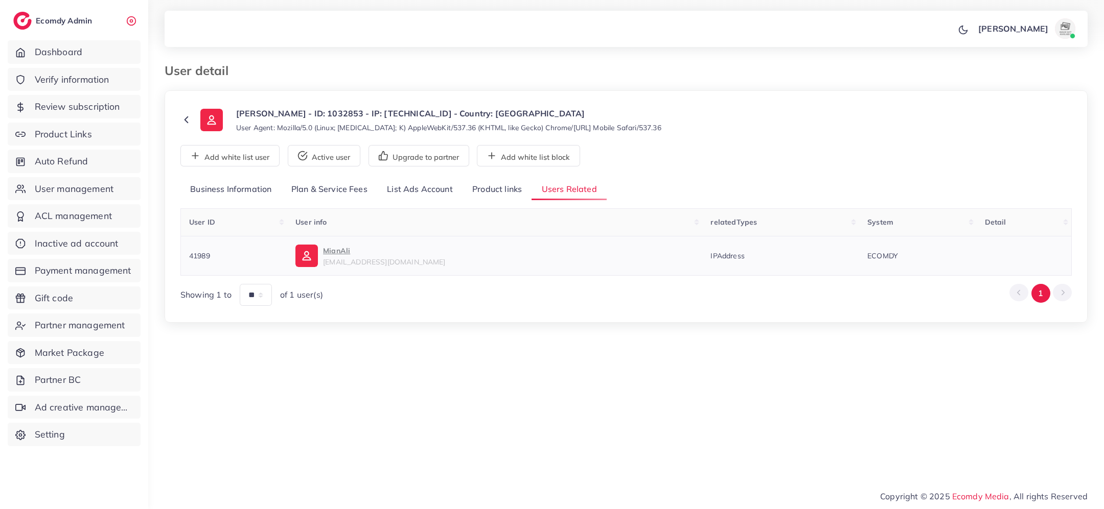
copy span "41989"
drag, startPoint x: 214, startPoint y: 256, endPoint x: 188, endPoint y: 256, distance: 26.1
click at [188, 256] on td "41989" at bounding box center [234, 255] width 107 height 39
